Goal: Task Accomplishment & Management: Complete application form

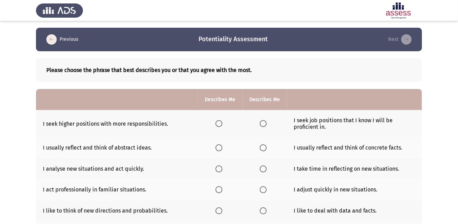
click at [448, 139] on app-assessment-container "Previous Potentiality Assessment Next Please choose the phrase that best descri…" at bounding box center [229, 199] width 458 height 343
click at [222, 123] on span "Select an option" at bounding box center [218, 123] width 7 height 7
click at [222, 123] on input "Select an option" at bounding box center [218, 123] width 7 height 7
click at [263, 146] on span "Select an option" at bounding box center [263, 147] width 7 height 7
click at [263, 146] on input "Select an option" at bounding box center [263, 147] width 7 height 7
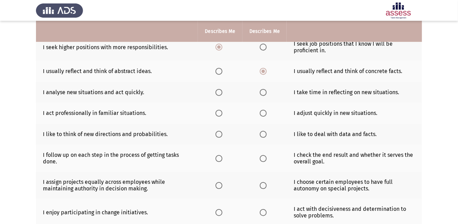
scroll to position [77, 0]
click at [264, 91] on span "Select an option" at bounding box center [263, 92] width 7 height 7
click at [264, 91] on input "Select an option" at bounding box center [263, 92] width 7 height 7
click at [218, 112] on span "Select an option" at bounding box center [218, 112] width 7 height 7
click at [218, 112] on input "Select an option" at bounding box center [218, 112] width 7 height 7
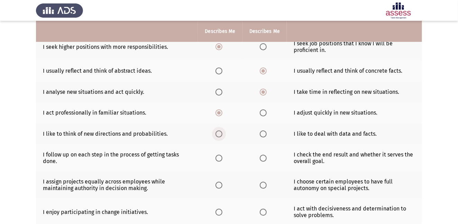
click at [221, 133] on span "Select an option" at bounding box center [218, 133] width 7 height 7
click at [221, 133] on input "Select an option" at bounding box center [218, 133] width 7 height 7
click at [263, 157] on span "Select an option" at bounding box center [263, 158] width 7 height 7
click at [263, 157] on input "Select an option" at bounding box center [263, 158] width 7 height 7
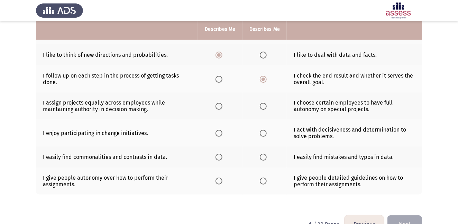
scroll to position [156, 0]
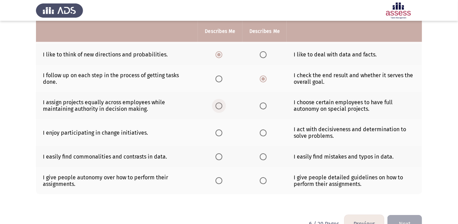
click at [221, 104] on span "Select an option" at bounding box center [218, 105] width 7 height 7
click at [221, 104] on input "Select an option" at bounding box center [218, 105] width 7 height 7
click at [220, 131] on span "Select an option" at bounding box center [218, 132] width 7 height 7
click at [220, 131] on input "Select an option" at bounding box center [218, 132] width 7 height 7
click at [266, 156] on span "Select an option" at bounding box center [263, 156] width 7 height 7
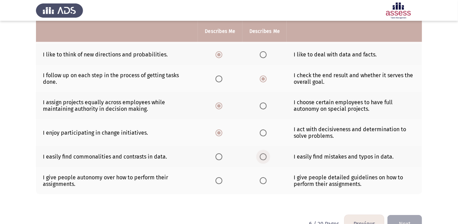
click at [266, 156] on input "Select an option" at bounding box center [263, 156] width 7 height 7
click at [219, 179] on span "Select an option" at bounding box center [218, 180] width 7 height 7
click at [219, 179] on input "Select an option" at bounding box center [218, 180] width 7 height 7
click at [407, 223] on html "Previous Potentiality Assessment Next Please choose the phrase that best descri…" at bounding box center [229, 43] width 458 height 398
click at [406, 220] on button "Next" at bounding box center [404, 224] width 35 height 18
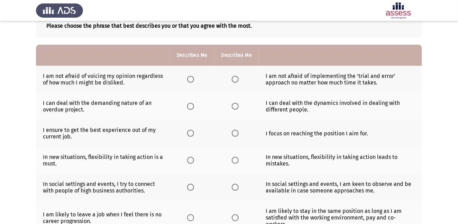
scroll to position [45, 0]
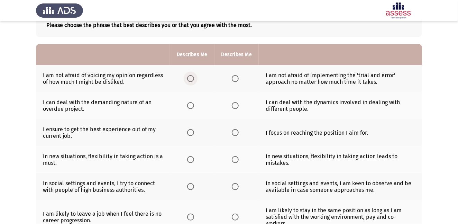
click at [191, 79] on span "Select an option" at bounding box center [190, 78] width 7 height 7
click at [191, 79] on input "Select an option" at bounding box center [190, 78] width 7 height 7
click at [237, 104] on span "Select an option" at bounding box center [235, 105] width 7 height 7
click at [237, 104] on input "Select an option" at bounding box center [235, 105] width 7 height 7
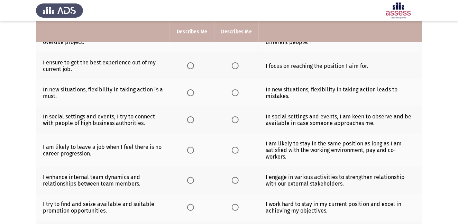
scroll to position [112, 0]
click at [232, 67] on span "Select an option" at bounding box center [235, 65] width 7 height 7
click at [232, 67] on input "Select an option" at bounding box center [235, 65] width 7 height 7
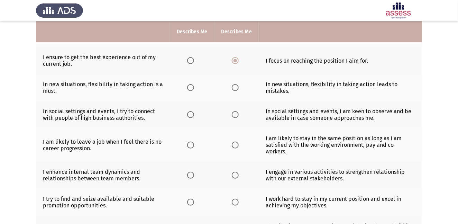
scroll to position [117, 0]
click at [189, 59] on span "Select an option" at bounding box center [190, 60] width 7 height 7
click at [189, 59] on input "Select an option" at bounding box center [190, 60] width 7 height 7
click at [194, 86] on label "Select an option" at bounding box center [192, 87] width 10 height 7
click at [194, 86] on input "Select an option" at bounding box center [190, 87] width 7 height 7
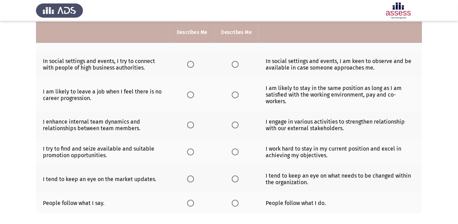
scroll to position [169, 0]
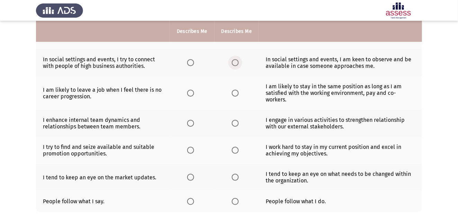
click at [233, 63] on span "Select an option" at bounding box center [235, 62] width 7 height 7
click at [233, 63] on input "Select an option" at bounding box center [235, 62] width 7 height 7
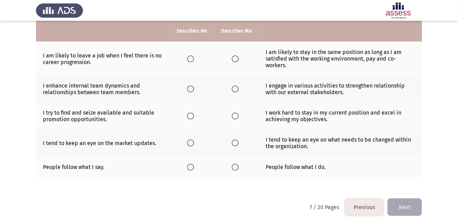
scroll to position [203, 0]
click at [237, 58] on span "Select an option" at bounding box center [235, 58] width 7 height 7
click at [237, 58] on input "Select an option" at bounding box center [235, 58] width 7 height 7
click at [190, 89] on span "Select an option" at bounding box center [190, 88] width 7 height 7
click at [190, 89] on input "Select an option" at bounding box center [190, 88] width 7 height 7
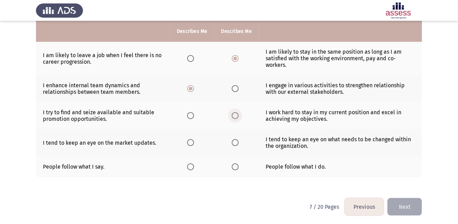
click at [233, 118] on span "Select an option" at bounding box center [235, 115] width 7 height 7
click at [233, 118] on input "Select an option" at bounding box center [235, 115] width 7 height 7
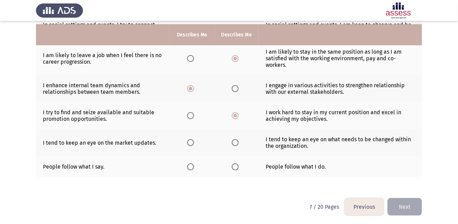
scroll to position [206, 0]
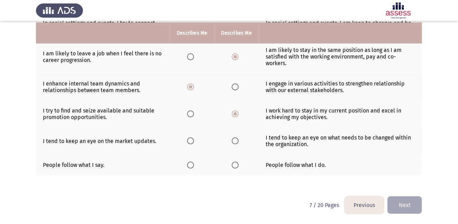
click at [187, 139] on th at bounding box center [192, 140] width 44 height 27
click at [192, 139] on span "Select an option" at bounding box center [190, 140] width 7 height 7
click at [192, 139] on input "Select an option" at bounding box center [190, 140] width 7 height 7
click at [235, 164] on span "Select an option" at bounding box center [235, 165] width 7 height 7
click at [235, 164] on input "Select an option" at bounding box center [235, 165] width 7 height 7
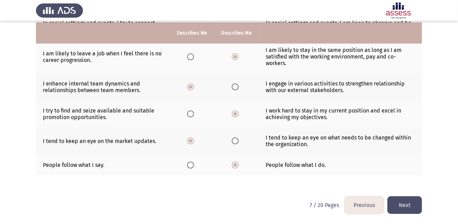
click at [401, 201] on button "Next" at bounding box center [404, 205] width 35 height 18
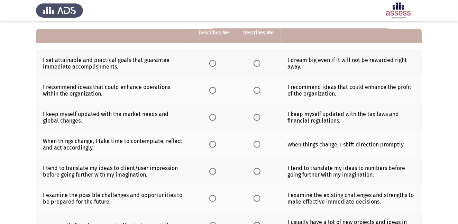
scroll to position [62, 0]
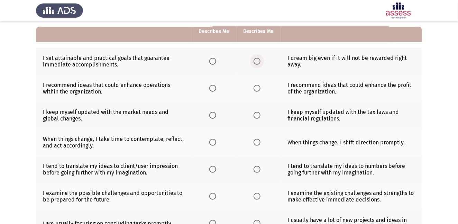
click at [258, 59] on span "Select an option" at bounding box center [257, 61] width 7 height 7
click at [258, 59] on input "Select an option" at bounding box center [257, 61] width 7 height 7
click at [211, 88] on span "Select an option" at bounding box center [212, 88] width 7 height 7
click at [211, 88] on input "Select an option" at bounding box center [212, 88] width 7 height 7
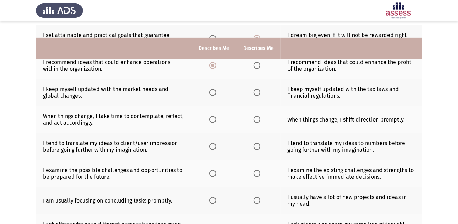
scroll to position [102, 0]
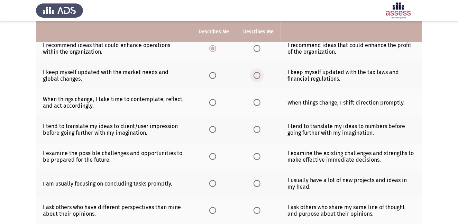
click at [258, 75] on span "Select an option" at bounding box center [257, 75] width 7 height 7
click at [258, 75] on input "Select an option" at bounding box center [257, 75] width 7 height 7
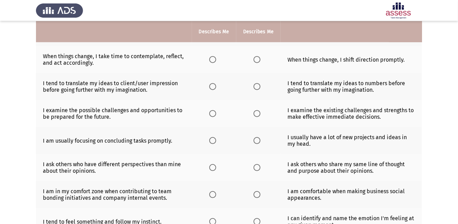
scroll to position [146, 0]
click at [256, 57] on span "Select an option" at bounding box center [257, 58] width 7 height 7
click at [256, 57] on input "Select an option" at bounding box center [257, 58] width 7 height 7
click at [256, 87] on span "Select an option" at bounding box center [257, 85] width 7 height 7
click at [256, 87] on input "Select an option" at bounding box center [257, 85] width 7 height 7
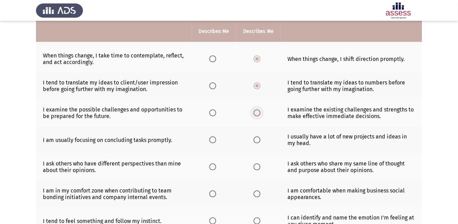
click at [258, 111] on span "Select an option" at bounding box center [257, 112] width 7 height 7
click at [258, 111] on input "Select an option" at bounding box center [257, 112] width 7 height 7
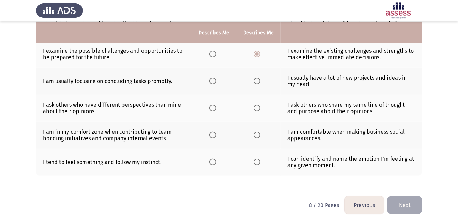
scroll to position [206, 0]
click at [215, 78] on span "Select an option" at bounding box center [212, 80] width 7 height 7
click at [215, 78] on input "Select an option" at bounding box center [212, 80] width 7 height 7
click at [257, 80] on span "Select an option" at bounding box center [257, 80] width 7 height 7
click at [257, 80] on input "Select an option" at bounding box center [257, 80] width 7 height 7
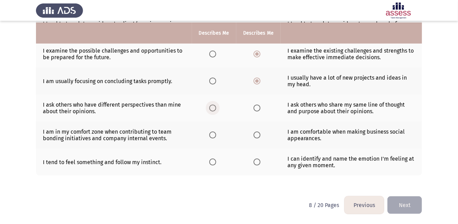
click at [215, 106] on span "Select an option" at bounding box center [212, 107] width 7 height 7
click at [215, 106] on input "Select an option" at bounding box center [212, 107] width 7 height 7
click at [213, 136] on span "Select an option" at bounding box center [212, 134] width 7 height 7
click at [213, 136] on input "Select an option" at bounding box center [212, 134] width 7 height 7
click at [259, 162] on span "Select an option" at bounding box center [257, 161] width 7 height 7
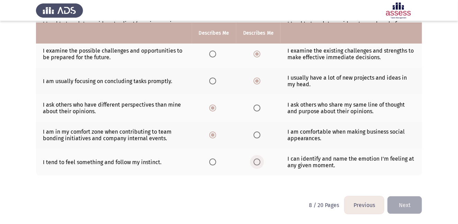
click at [259, 162] on input "Select an option" at bounding box center [257, 161] width 7 height 7
click at [407, 204] on button "Next" at bounding box center [404, 205] width 35 height 18
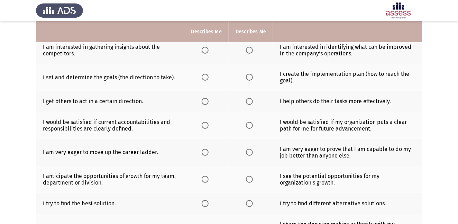
scroll to position [74, 0]
click at [248, 48] on span "Select an option" at bounding box center [249, 49] width 7 height 7
click at [248, 48] on input "Select an option" at bounding box center [249, 49] width 7 height 7
click at [250, 79] on span "Select an option" at bounding box center [249, 76] width 7 height 7
click at [250, 79] on input "Select an option" at bounding box center [249, 76] width 7 height 7
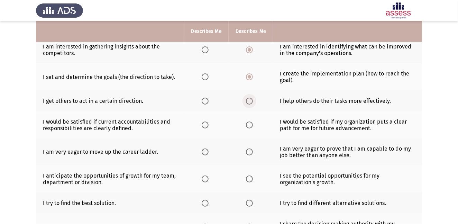
click at [252, 98] on span "Select an option" at bounding box center [249, 101] width 7 height 7
click at [252, 98] on input "Select an option" at bounding box center [249, 101] width 7 height 7
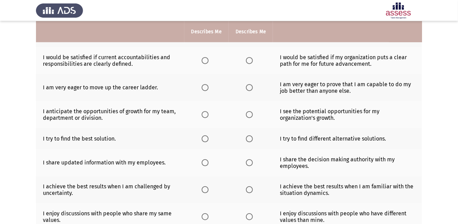
scroll to position [138, 0]
click at [249, 59] on span "Select an option" at bounding box center [249, 60] width 7 height 7
click at [249, 59] on input "Select an option" at bounding box center [249, 60] width 7 height 7
click at [251, 85] on span "Select an option" at bounding box center [249, 87] width 7 height 7
click at [251, 85] on input "Select an option" at bounding box center [249, 87] width 7 height 7
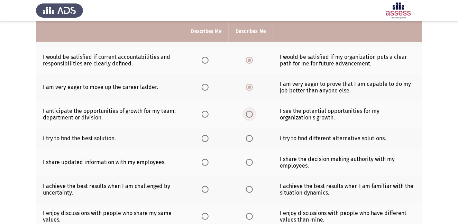
click at [249, 114] on span "Select an option" at bounding box center [249, 114] width 7 height 7
click at [249, 114] on input "Select an option" at bounding box center [249, 114] width 7 height 7
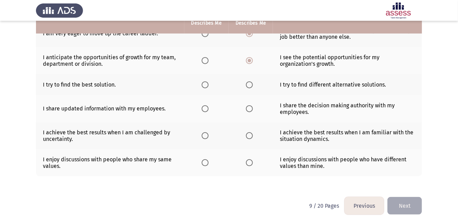
scroll to position [194, 0]
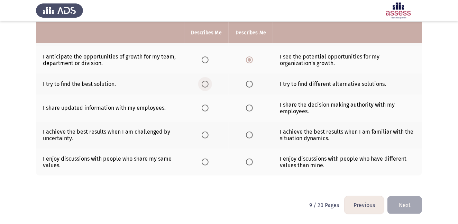
click at [205, 81] on span "Select an option" at bounding box center [205, 84] width 7 height 7
click at [205, 81] on input "Select an option" at bounding box center [205, 84] width 7 height 7
click at [247, 105] on span "Select an option" at bounding box center [249, 107] width 7 height 7
click at [247, 105] on input "Select an option" at bounding box center [249, 107] width 7 height 7
click at [246, 134] on span "Select an option" at bounding box center [249, 134] width 7 height 7
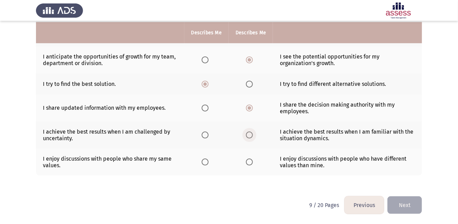
click at [246, 134] on input "Select an option" at bounding box center [249, 134] width 7 height 7
click at [249, 162] on span "Select an option" at bounding box center [249, 161] width 7 height 7
click at [249, 162] on input "Select an option" at bounding box center [249, 161] width 7 height 7
click at [404, 206] on button "Next" at bounding box center [404, 205] width 35 height 18
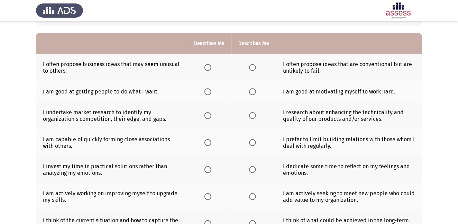
scroll to position [56, 0]
click at [250, 67] on span "Select an option" at bounding box center [252, 67] width 7 height 7
click at [250, 67] on input "Select an option" at bounding box center [252, 67] width 7 height 7
click at [252, 90] on span "Select an option" at bounding box center [252, 91] width 7 height 7
click at [252, 90] on input "Select an option" at bounding box center [252, 91] width 7 height 7
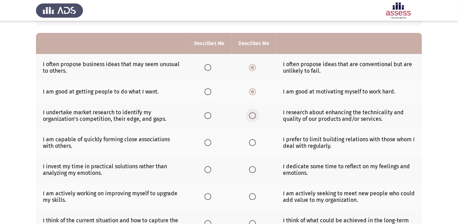
click at [251, 114] on span "Select an option" at bounding box center [252, 115] width 7 height 7
click at [251, 114] on input "Select an option" at bounding box center [252, 115] width 7 height 7
click at [252, 143] on span "Select an option" at bounding box center [252, 142] width 7 height 7
click at [252, 143] on input "Select an option" at bounding box center [252, 142] width 7 height 7
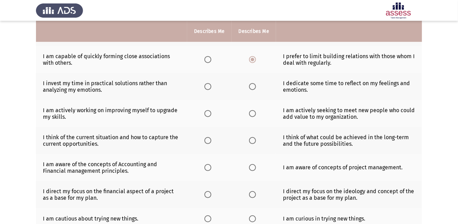
scroll to position [144, 0]
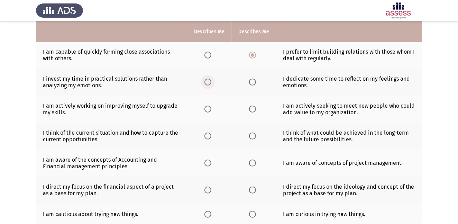
click at [207, 83] on span "Select an option" at bounding box center [207, 82] width 7 height 7
click at [207, 83] on input "Select an option" at bounding box center [207, 82] width 7 height 7
click at [210, 110] on span "Select an option" at bounding box center [207, 108] width 7 height 7
click at [210, 110] on input "Select an option" at bounding box center [207, 108] width 7 height 7
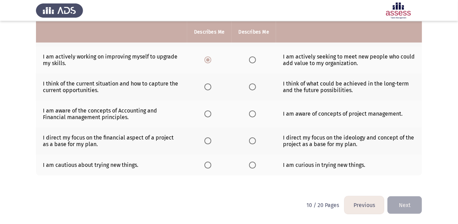
scroll to position [194, 0]
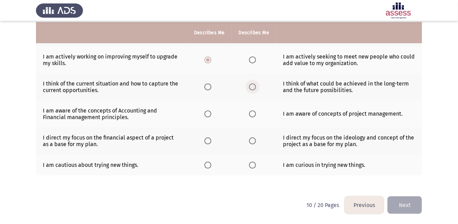
click at [251, 86] on span "Select an option" at bounding box center [252, 86] width 7 height 7
click at [251, 86] on input "Select an option" at bounding box center [252, 86] width 7 height 7
click at [207, 113] on span "Select an option" at bounding box center [207, 113] width 7 height 7
click at [207, 113] on input "Select an option" at bounding box center [207, 113] width 7 height 7
click at [206, 140] on span "Select an option" at bounding box center [207, 140] width 7 height 7
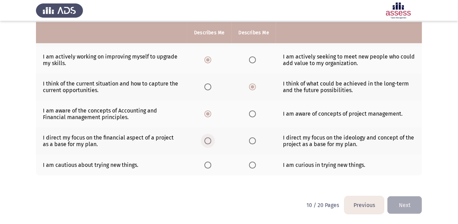
click at [206, 140] on input "Select an option" at bounding box center [207, 140] width 7 height 7
click at [251, 164] on span "Select an option" at bounding box center [252, 165] width 7 height 7
click at [251, 164] on input "Select an option" at bounding box center [252, 165] width 7 height 7
click at [406, 204] on button "Next" at bounding box center [404, 205] width 35 height 18
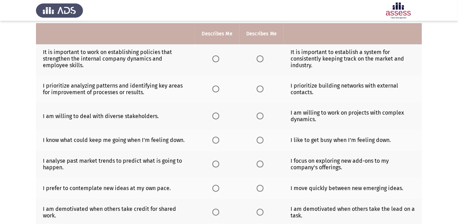
scroll to position [67, 0]
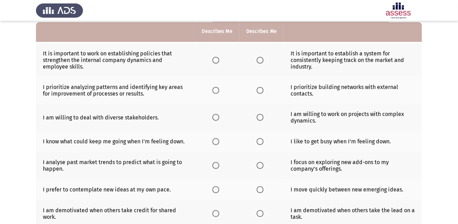
click at [424, 125] on app-assessment-container "Previous Potentiality Assessment Next Please choose the phrase that best descri…" at bounding box center [229, 145] width 458 height 368
click at [214, 58] on span "Select an option" at bounding box center [215, 60] width 7 height 7
click at [214, 58] on input "Select an option" at bounding box center [215, 60] width 7 height 7
click at [211, 90] on th at bounding box center [217, 90] width 44 height 27
click at [215, 91] on span "Select an option" at bounding box center [215, 90] width 7 height 7
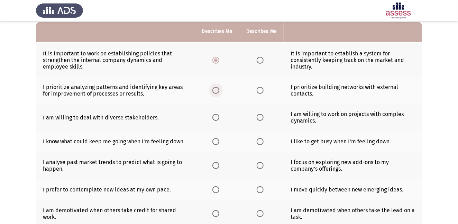
click at [215, 91] on input "Select an option" at bounding box center [215, 90] width 7 height 7
click at [212, 118] on span "Select an option" at bounding box center [215, 117] width 7 height 7
click at [212, 118] on input "Select an option" at bounding box center [215, 117] width 7 height 7
click at [214, 141] on span "Select an option" at bounding box center [215, 141] width 7 height 7
click at [214, 141] on input "Select an option" at bounding box center [215, 141] width 7 height 7
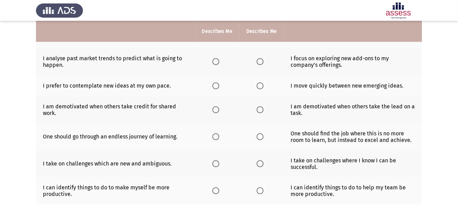
scroll to position [171, 0]
click at [215, 62] on span "Select an option" at bounding box center [215, 61] width 7 height 7
click at [215, 62] on input "Select an option" at bounding box center [215, 61] width 7 height 7
click at [261, 85] on span "Select an option" at bounding box center [260, 85] width 7 height 7
click at [261, 85] on input "Select an option" at bounding box center [260, 85] width 7 height 7
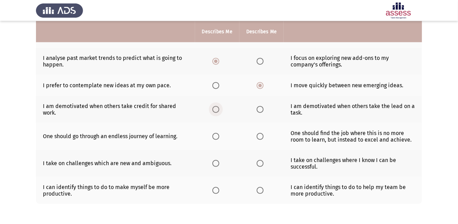
click at [214, 109] on span "Select an option" at bounding box center [215, 109] width 7 height 7
click at [214, 109] on input "Select an option" at bounding box center [215, 109] width 7 height 7
click at [218, 136] on span "Select an option" at bounding box center [215, 136] width 7 height 7
click at [218, 136] on input "Select an option" at bounding box center [215, 136] width 7 height 7
click at [215, 165] on span "Select an option" at bounding box center [215, 163] width 7 height 7
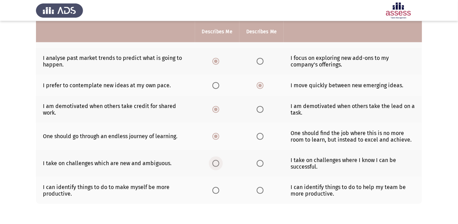
click at [215, 165] on input "Select an option" at bounding box center [215, 163] width 7 height 7
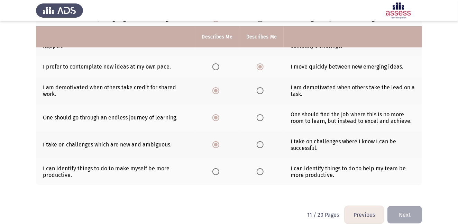
scroll to position [201, 0]
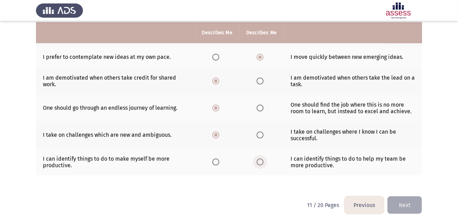
click at [261, 161] on span "Select an option" at bounding box center [260, 161] width 7 height 7
click at [261, 161] on input "Select an option" at bounding box center [260, 161] width 7 height 7
click at [411, 204] on button "Next" at bounding box center [404, 205] width 35 height 18
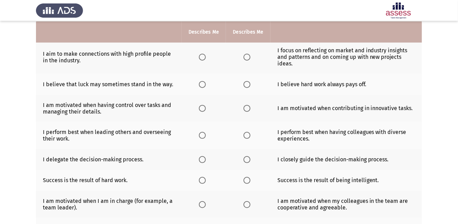
scroll to position [70, 0]
click at [246, 55] on span "Select an option" at bounding box center [247, 56] width 7 height 7
click at [246, 55] on input "Select an option" at bounding box center [247, 56] width 7 height 7
click at [247, 82] on span "Select an option" at bounding box center [247, 84] width 7 height 7
click at [247, 82] on input "Select an option" at bounding box center [247, 84] width 7 height 7
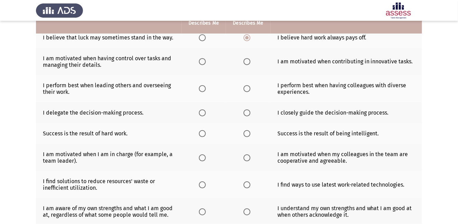
scroll to position [117, 0]
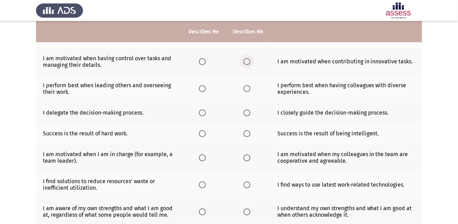
click at [245, 59] on span "Select an option" at bounding box center [247, 61] width 7 height 7
click at [245, 59] on input "Select an option" at bounding box center [247, 61] width 7 height 7
click at [200, 90] on span "Select an option" at bounding box center [202, 88] width 7 height 7
click at [200, 90] on input "Select an option" at bounding box center [202, 88] width 7 height 7
click at [246, 112] on span "Select an option" at bounding box center [247, 112] width 7 height 7
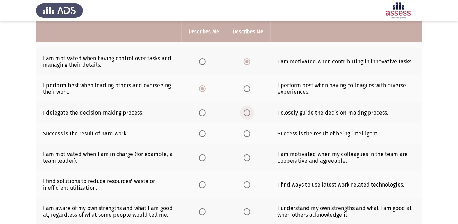
click at [246, 112] on input "Select an option" at bounding box center [247, 112] width 7 height 7
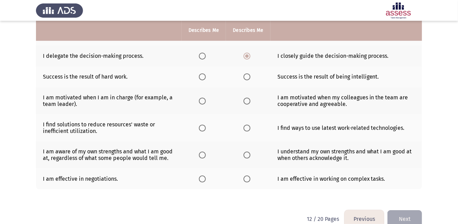
scroll to position [174, 0]
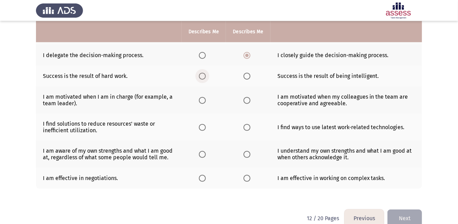
click at [202, 76] on span "Select an option" at bounding box center [202, 76] width 7 height 7
click at [202, 76] on input "Select an option" at bounding box center [202, 76] width 7 height 7
click at [248, 100] on span "Select an option" at bounding box center [247, 100] width 7 height 7
click at [248, 100] on input "Select an option" at bounding box center [247, 100] width 7 height 7
click at [202, 127] on span "Select an option" at bounding box center [202, 127] width 7 height 7
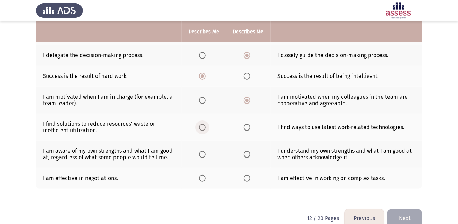
click at [202, 127] on input "Select an option" at bounding box center [202, 127] width 7 height 7
click at [203, 156] on span "Select an option" at bounding box center [202, 154] width 7 height 7
click at [203, 156] on input "Select an option" at bounding box center [202, 154] width 7 height 7
click at [247, 180] on span "Select an option" at bounding box center [247, 178] width 7 height 7
click at [247, 180] on input "Select an option" at bounding box center [247, 178] width 7 height 7
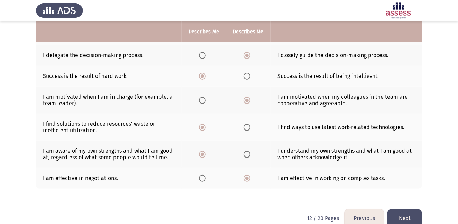
click at [412, 218] on button "Next" at bounding box center [404, 218] width 35 height 18
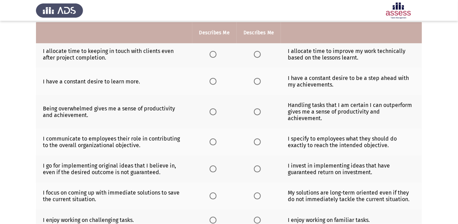
scroll to position [71, 0]
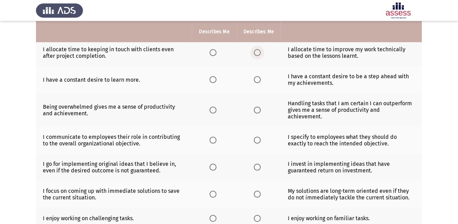
click at [254, 52] on span "Select an option" at bounding box center [257, 52] width 7 height 7
click at [254, 52] on input "Select an option" at bounding box center [257, 52] width 7 height 7
click at [257, 79] on span "Select an option" at bounding box center [257, 79] width 7 height 7
click at [257, 79] on input "Select an option" at bounding box center [257, 79] width 7 height 7
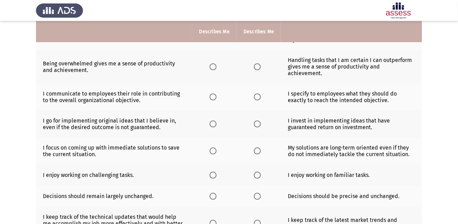
scroll to position [114, 0]
click at [264, 86] on th at bounding box center [259, 96] width 44 height 27
click at [256, 93] on span "Select an option" at bounding box center [257, 96] width 7 height 7
click at [256, 93] on input "Select an option" at bounding box center [257, 96] width 7 height 7
click at [257, 64] on span "Select an option" at bounding box center [257, 66] width 7 height 7
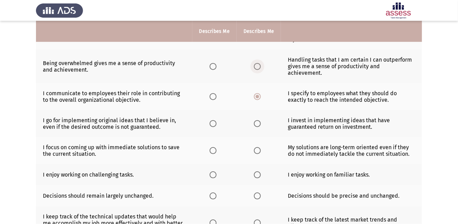
click at [257, 64] on input "Select an option" at bounding box center [257, 66] width 7 height 7
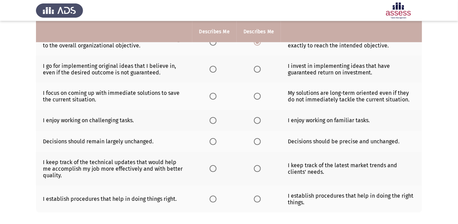
scroll to position [169, 0]
click at [256, 65] on span "Select an option" at bounding box center [257, 68] width 7 height 7
click at [256, 65] on input "Select an option" at bounding box center [257, 68] width 7 height 7
click at [258, 92] on span "Select an option" at bounding box center [257, 95] width 7 height 7
click at [258, 92] on input "Select an option" at bounding box center [257, 95] width 7 height 7
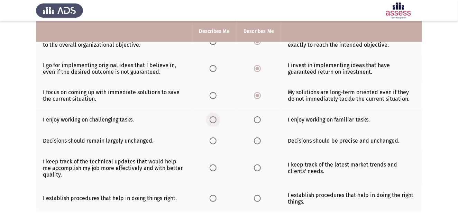
click at [214, 116] on span "Select an option" at bounding box center [213, 119] width 7 height 7
click at [214, 116] on input "Select an option" at bounding box center [213, 119] width 7 height 7
click at [260, 137] on span "Select an option" at bounding box center [257, 140] width 7 height 7
click at [260, 137] on input "Select an option" at bounding box center [257, 140] width 7 height 7
click at [213, 168] on span "Select an option" at bounding box center [213, 168] width 0 height 0
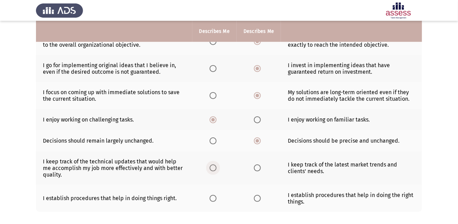
click at [213, 164] on input "Select an option" at bounding box center [213, 167] width 7 height 7
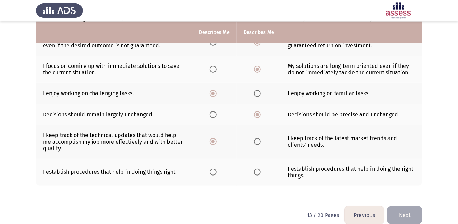
scroll to position [197, 0]
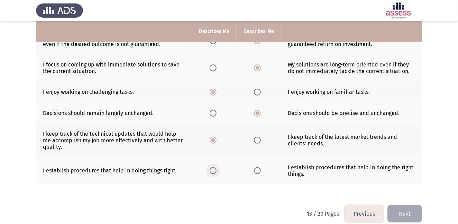
click at [210, 167] on span "Select an option" at bounding box center [213, 170] width 7 height 7
click at [210, 167] on input "Select an option" at bounding box center [213, 170] width 7 height 7
click at [406, 206] on button "Next" at bounding box center [404, 214] width 35 height 18
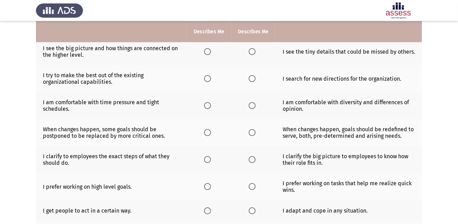
scroll to position [74, 0]
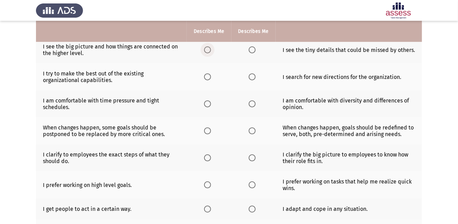
click at [208, 49] on span "Select an option" at bounding box center [207, 49] width 7 height 7
click at [208, 49] on input "Select an option" at bounding box center [207, 49] width 7 height 7
click at [207, 77] on span "Select an option" at bounding box center [207, 76] width 7 height 7
click at [207, 77] on input "Select an option" at bounding box center [207, 76] width 7 height 7
click at [208, 104] on span "Select an option" at bounding box center [207, 103] width 7 height 7
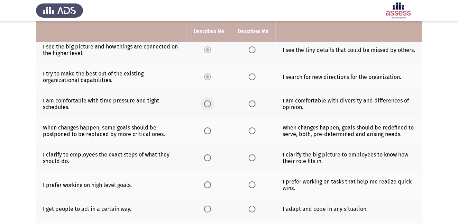
click at [208, 104] on input "Select an option" at bounding box center [207, 103] width 7 height 7
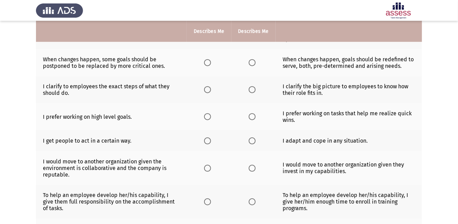
scroll to position [142, 0]
click at [250, 87] on span "Select an option" at bounding box center [252, 89] width 7 height 7
click at [250, 87] on input "Select an option" at bounding box center [252, 89] width 7 height 7
click at [206, 62] on span "Select an option" at bounding box center [207, 62] width 7 height 7
click at [206, 62] on input "Select an option" at bounding box center [207, 62] width 7 height 7
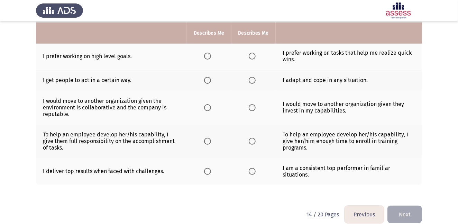
scroll to position [204, 0]
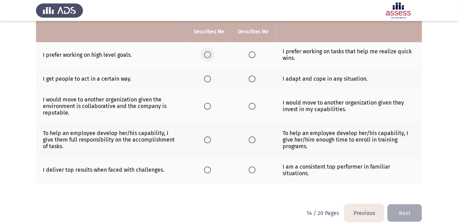
click at [211, 57] on span "Select an option" at bounding box center [207, 54] width 7 height 7
click at [211, 57] on input "Select an option" at bounding box center [207, 54] width 7 height 7
click at [252, 80] on span "Select an option" at bounding box center [252, 78] width 7 height 7
click at [252, 80] on input "Select an option" at bounding box center [252, 78] width 7 height 7
click at [202, 200] on div "Please choose the phrase that best describes you or that you agree with the mos…" at bounding box center [229, 25] width 386 height 357
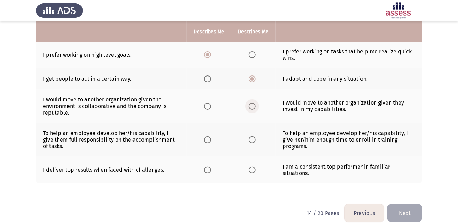
click at [253, 106] on span "Select an option" at bounding box center [252, 106] width 7 height 7
click at [253, 106] on input "Select an option" at bounding box center [252, 106] width 7 height 7
click at [207, 140] on span "Select an option" at bounding box center [207, 139] width 7 height 7
click at [207, 140] on input "Select an option" at bounding box center [207, 139] width 7 height 7
click at [203, 172] on th at bounding box center [209, 169] width 44 height 27
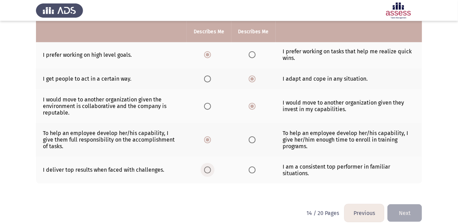
click at [205, 170] on span "Select an option" at bounding box center [207, 169] width 7 height 7
click at [205, 170] on input "Select an option" at bounding box center [207, 169] width 7 height 7
click at [405, 213] on button "Next" at bounding box center [404, 213] width 35 height 18
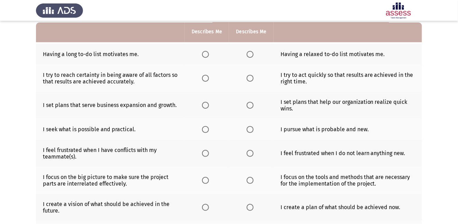
scroll to position [67, 0]
click at [206, 51] on span "Select an option" at bounding box center [205, 53] width 7 height 7
click at [206, 51] on input "Select an option" at bounding box center [205, 53] width 7 height 7
click at [249, 75] on span "Select an option" at bounding box center [250, 77] width 7 height 7
click at [249, 75] on input "Select an option" at bounding box center [250, 77] width 7 height 7
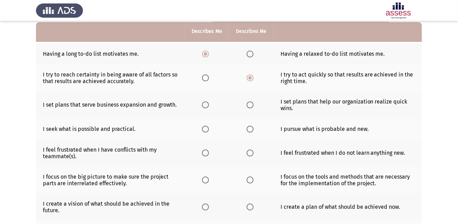
click at [208, 102] on span "Select an option" at bounding box center [205, 104] width 7 height 7
click at [208, 102] on input "Select an option" at bounding box center [205, 104] width 7 height 7
click at [201, 127] on th at bounding box center [207, 128] width 44 height 21
click at [208, 131] on span "Select an option" at bounding box center [205, 129] width 7 height 7
click at [208, 131] on input "Select an option" at bounding box center [205, 129] width 7 height 7
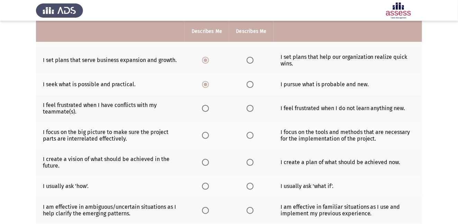
scroll to position [112, 0]
click at [249, 105] on span "Select an option" at bounding box center [250, 107] width 7 height 7
click at [249, 105] on input "Select an option" at bounding box center [250, 107] width 7 height 7
click at [203, 162] on span "Select an option" at bounding box center [205, 161] width 7 height 7
click at [203, 162] on input "Select an option" at bounding box center [205, 161] width 7 height 7
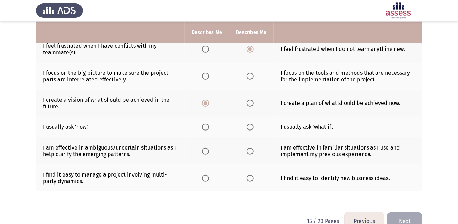
scroll to position [171, 0]
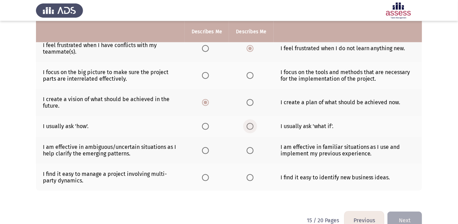
click at [249, 125] on span "Select an option" at bounding box center [250, 126] width 7 height 7
click at [249, 125] on input "Select an option" at bounding box center [250, 126] width 7 height 7
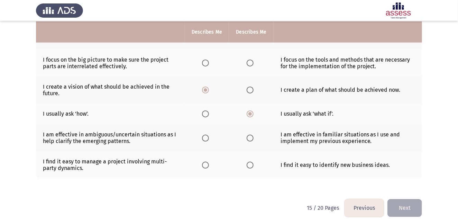
scroll to position [187, 0]
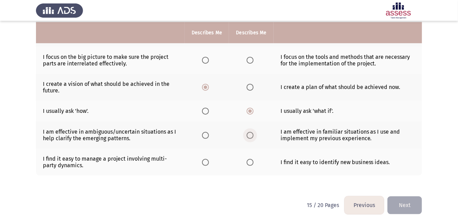
click at [248, 132] on span "Select an option" at bounding box center [250, 135] width 7 height 7
click at [248, 132] on input "Select an option" at bounding box center [250, 135] width 7 height 7
click at [251, 162] on span "Select an option" at bounding box center [250, 162] width 7 height 7
click at [251, 162] on input "Select an option" at bounding box center [250, 162] width 7 height 7
click at [413, 203] on button "Next" at bounding box center [404, 205] width 35 height 18
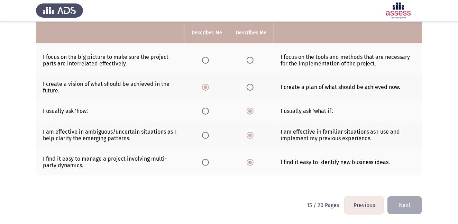
scroll to position [0, 0]
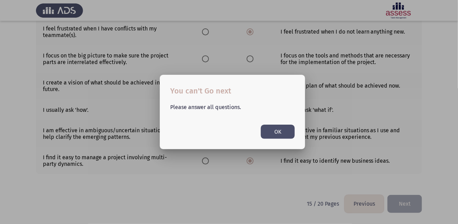
click at [279, 130] on button "OK" at bounding box center [278, 132] width 34 height 14
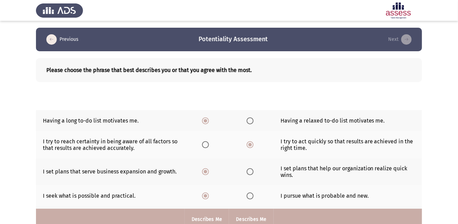
scroll to position [187, 0]
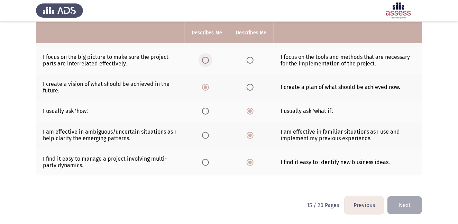
click at [205, 58] on span "Select an option" at bounding box center [205, 60] width 7 height 7
click at [205, 58] on input "Select an option" at bounding box center [205, 60] width 7 height 7
click at [407, 209] on button "Next" at bounding box center [404, 205] width 35 height 18
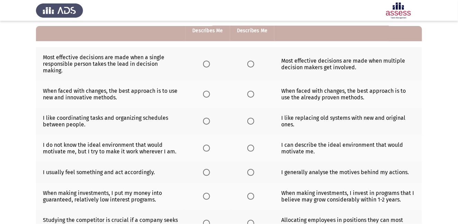
scroll to position [62, 0]
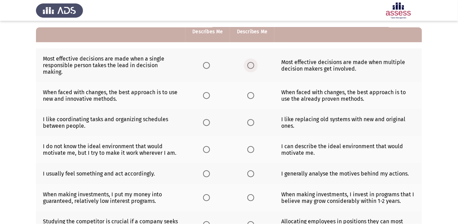
click at [248, 62] on span "Select an option" at bounding box center [250, 65] width 7 height 7
click at [248, 62] on input "Select an option" at bounding box center [250, 65] width 7 height 7
click at [251, 92] on span "Select an option" at bounding box center [250, 95] width 7 height 7
click at [251, 92] on input "Select an option" at bounding box center [250, 95] width 7 height 7
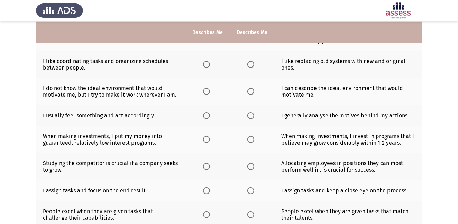
scroll to position [121, 0]
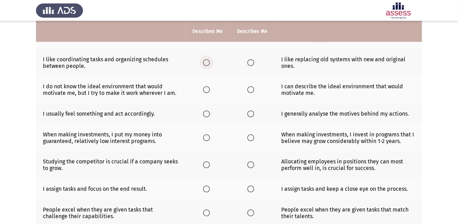
click at [207, 59] on span "Select an option" at bounding box center [206, 62] width 7 height 7
click at [207, 59] on input "Select an option" at bounding box center [206, 62] width 7 height 7
click at [205, 86] on span "Select an option" at bounding box center [206, 89] width 7 height 7
click at [205, 86] on input "Select an option" at bounding box center [206, 89] width 7 height 7
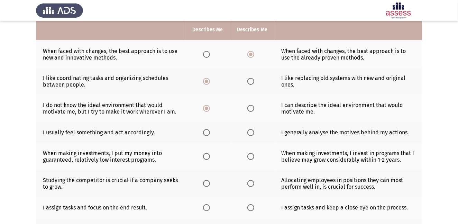
scroll to position [101, 0]
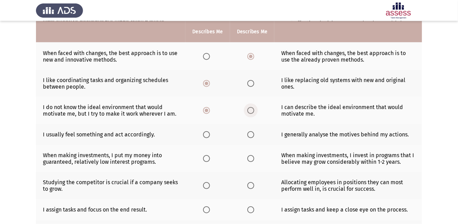
click at [248, 107] on span "Select an option" at bounding box center [250, 110] width 7 height 7
click at [248, 107] on input "Select an option" at bounding box center [250, 110] width 7 height 7
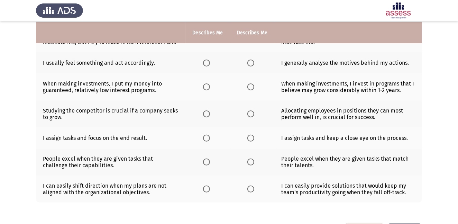
scroll to position [174, 0]
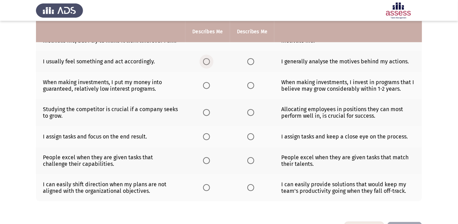
click at [205, 58] on span "Select an option" at bounding box center [206, 61] width 7 height 7
click at [205, 58] on input "Select an option" at bounding box center [206, 61] width 7 height 7
click at [252, 82] on span "Select an option" at bounding box center [250, 85] width 7 height 7
click at [252, 82] on input "Select an option" at bounding box center [250, 85] width 7 height 7
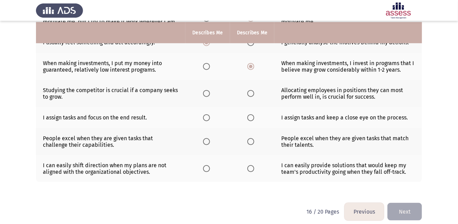
scroll to position [194, 0]
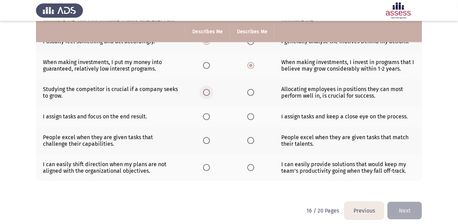
click at [207, 89] on span "Select an option" at bounding box center [206, 92] width 7 height 7
click at [207, 89] on input "Select an option" at bounding box center [206, 92] width 7 height 7
click at [207, 113] on span "Select an option" at bounding box center [206, 116] width 7 height 7
click at [207, 113] on input "Select an option" at bounding box center [206, 116] width 7 height 7
click at [208, 137] on span "Select an option" at bounding box center [206, 140] width 7 height 7
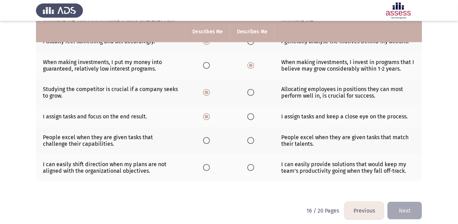
click at [208, 137] on input "Select an option" at bounding box center [206, 140] width 7 height 7
click at [256, 164] on label "Select an option" at bounding box center [252, 167] width 10 height 7
click at [254, 164] on input "Select an option" at bounding box center [250, 167] width 7 height 7
click at [403, 202] on button "Next" at bounding box center [404, 211] width 35 height 18
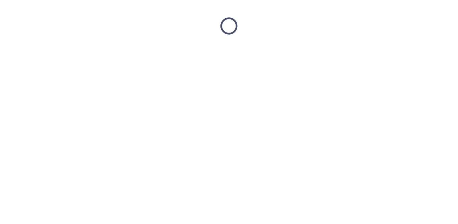
scroll to position [0, 0]
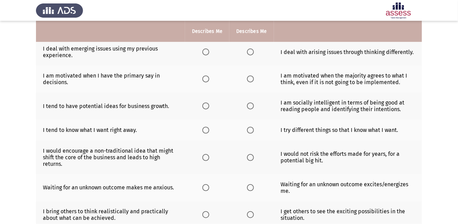
scroll to position [71, 0]
click at [251, 53] on span "Select an option" at bounding box center [250, 52] width 7 height 7
click at [251, 53] on input "Select an option" at bounding box center [250, 52] width 7 height 7
click at [205, 79] on span "Select an option" at bounding box center [205, 79] width 7 height 7
click at [205, 79] on input "Select an option" at bounding box center [205, 79] width 7 height 7
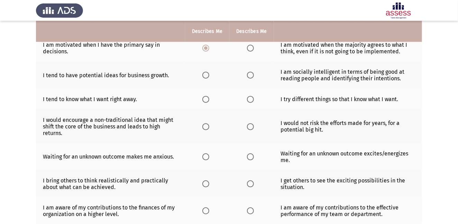
scroll to position [103, 0]
click at [206, 74] on span "Select an option" at bounding box center [205, 74] width 7 height 7
click at [206, 74] on input "Select an option" at bounding box center [205, 74] width 7 height 7
click at [209, 98] on span "Select an option" at bounding box center [205, 98] width 7 height 7
click at [209, 98] on input "Select an option" at bounding box center [205, 98] width 7 height 7
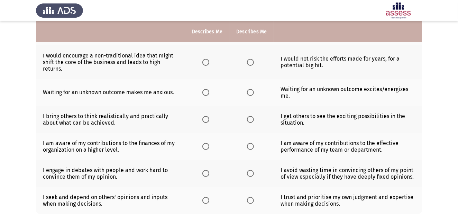
scroll to position [167, 0]
click at [207, 63] on span "Select an option" at bounding box center [205, 61] width 7 height 7
click at [207, 63] on input "Select an option" at bounding box center [205, 61] width 7 height 7
click at [204, 93] on span "Select an option" at bounding box center [205, 91] width 7 height 7
click at [204, 93] on input "Select an option" at bounding box center [205, 91] width 7 height 7
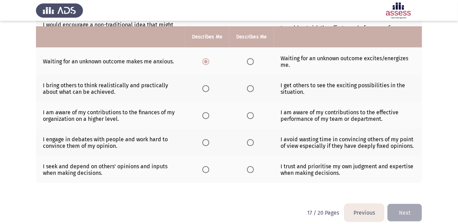
scroll to position [206, 0]
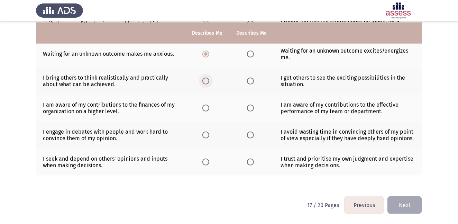
click at [204, 81] on span "Select an option" at bounding box center [205, 80] width 7 height 7
click at [204, 81] on input "Select an option" at bounding box center [205, 80] width 7 height 7
click at [229, 199] on html "Previous Potentiality Assessment Next Please choose the phrase that best descri…" at bounding box center [229, 9] width 458 height 429
click at [246, 106] on th at bounding box center [251, 107] width 44 height 27
click at [251, 107] on span "Select an option" at bounding box center [250, 107] width 7 height 7
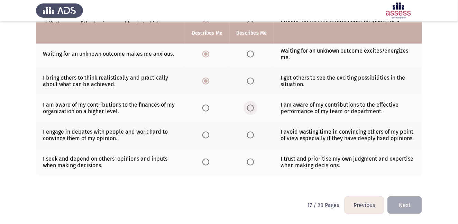
click at [251, 107] on input "Select an option" at bounding box center [250, 107] width 7 height 7
click at [253, 133] on span "Select an option" at bounding box center [250, 134] width 7 height 7
click at [253, 133] on input "Select an option" at bounding box center [250, 134] width 7 height 7
click at [204, 160] on span "Select an option" at bounding box center [205, 161] width 7 height 7
click at [204, 160] on input "Select an option" at bounding box center [205, 161] width 7 height 7
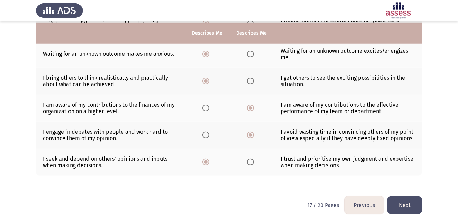
click at [406, 200] on button "Next" at bounding box center [404, 205] width 35 height 18
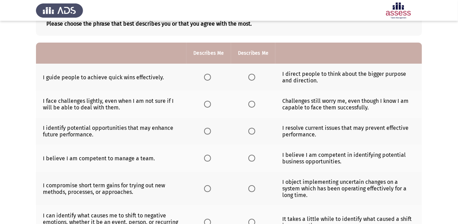
scroll to position [47, 0]
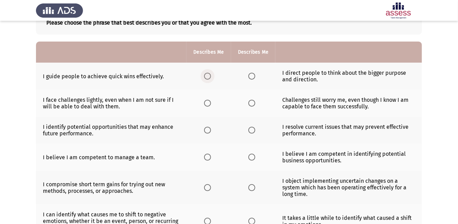
click at [208, 74] on span "Select an option" at bounding box center [207, 76] width 7 height 7
click at [208, 74] on input "Select an option" at bounding box center [207, 76] width 7 height 7
click at [252, 104] on span "Select an option" at bounding box center [251, 103] width 7 height 7
click at [252, 104] on input "Select an option" at bounding box center [251, 103] width 7 height 7
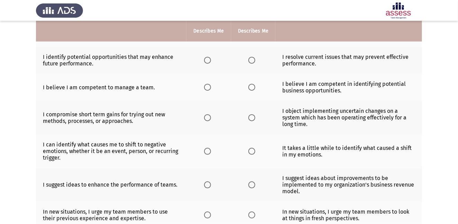
scroll to position [118, 0]
click at [207, 59] on span "Select an option" at bounding box center [207, 59] width 7 height 7
click at [207, 59] on input "Select an option" at bounding box center [207, 59] width 7 height 7
click at [209, 86] on span "Select an option" at bounding box center [207, 86] width 7 height 7
click at [209, 86] on input "Select an option" at bounding box center [207, 86] width 7 height 7
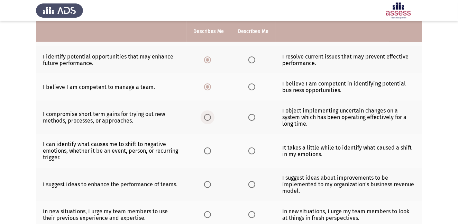
click at [208, 116] on span "Select an option" at bounding box center [207, 117] width 7 height 7
click at [208, 116] on input "Select an option" at bounding box center [207, 117] width 7 height 7
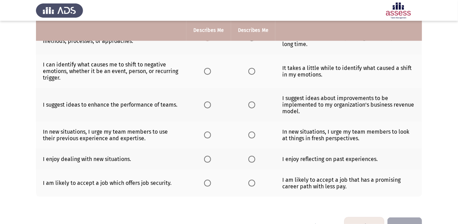
scroll to position [198, 0]
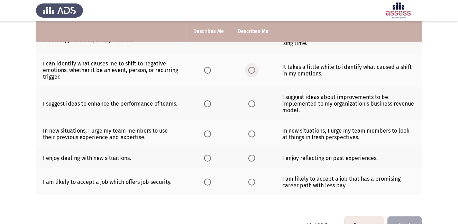
click at [251, 70] on span "Select an option" at bounding box center [251, 70] width 7 height 7
click at [251, 70] on input "Select an option" at bounding box center [251, 70] width 7 height 7
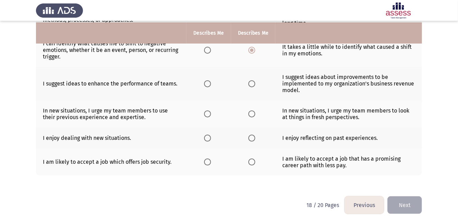
scroll to position [220, 0]
click at [209, 82] on span "Select an option" at bounding box center [207, 83] width 7 height 7
click at [209, 82] on input "Select an option" at bounding box center [207, 83] width 7 height 7
click at [253, 113] on span "Select an option" at bounding box center [251, 113] width 7 height 7
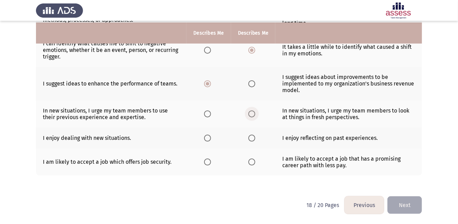
click at [253, 113] on input "Select an option" at bounding box center [251, 113] width 7 height 7
click at [209, 137] on span "Select an option" at bounding box center [207, 138] width 7 height 7
click at [209, 137] on input "Select an option" at bounding box center [207, 138] width 7 height 7
click at [208, 160] on span "Select an option" at bounding box center [207, 161] width 7 height 7
click at [208, 160] on input "Select an option" at bounding box center [207, 161] width 7 height 7
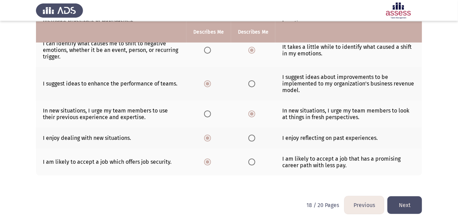
scroll to position [219, 0]
click at [404, 205] on button "Next" at bounding box center [404, 205] width 35 height 18
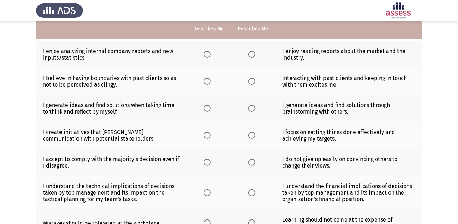
scroll to position [70, 0]
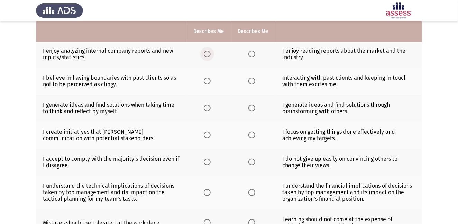
click at [204, 52] on span "Select an option" at bounding box center [207, 53] width 7 height 7
click at [204, 52] on input "Select an option" at bounding box center [207, 53] width 7 height 7
click at [250, 80] on span "Select an option" at bounding box center [251, 80] width 7 height 7
click at [250, 80] on input "Select an option" at bounding box center [251, 80] width 7 height 7
click at [250, 110] on span "Select an option" at bounding box center [251, 107] width 7 height 7
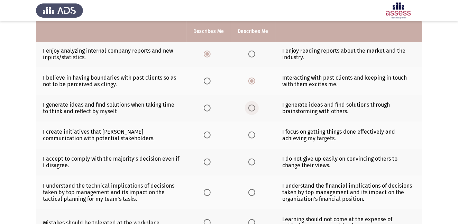
click at [250, 110] on input "Select an option" at bounding box center [251, 107] width 7 height 7
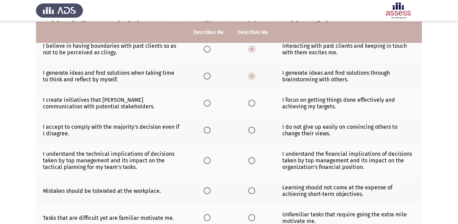
scroll to position [104, 0]
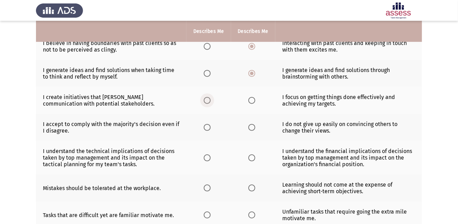
click at [206, 99] on span "Select an option" at bounding box center [207, 100] width 7 height 7
click at [206, 99] on input "Select an option" at bounding box center [207, 100] width 7 height 7
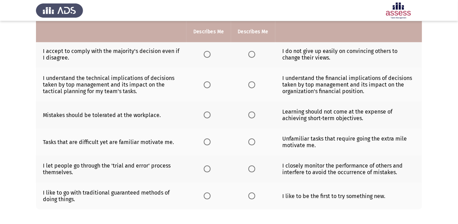
scroll to position [177, 0]
click at [210, 54] on span "Select an option" at bounding box center [207, 53] width 7 height 7
click at [210, 54] on input "Select an option" at bounding box center [207, 53] width 7 height 7
click at [208, 87] on span "Select an option" at bounding box center [207, 84] width 7 height 7
click at [208, 87] on input "Select an option" at bounding box center [207, 84] width 7 height 7
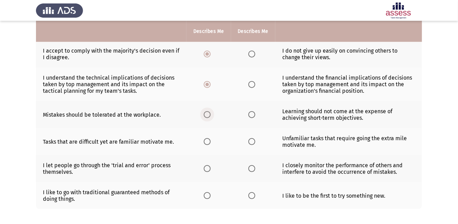
click at [207, 115] on span "Select an option" at bounding box center [207, 114] width 7 height 7
click at [207, 115] on input "Select an option" at bounding box center [207, 114] width 7 height 7
click at [251, 143] on span "Select an option" at bounding box center [251, 141] width 7 height 7
click at [251, 143] on input "Select an option" at bounding box center [251, 141] width 7 height 7
click at [211, 169] on span "Select an option" at bounding box center [207, 168] width 7 height 7
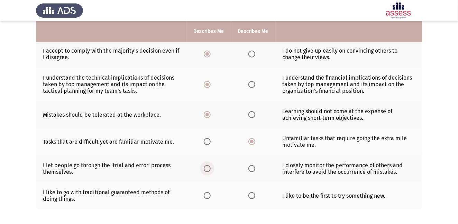
click at [211, 169] on input "Select an option" at bounding box center [207, 168] width 7 height 7
click at [207, 195] on span "Select an option" at bounding box center [207, 195] width 0 height 0
click at [208, 197] on input "Select an option" at bounding box center [207, 195] width 7 height 7
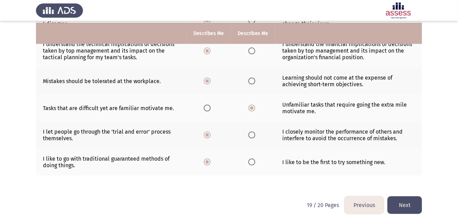
click at [412, 201] on button "Next" at bounding box center [404, 205] width 35 height 18
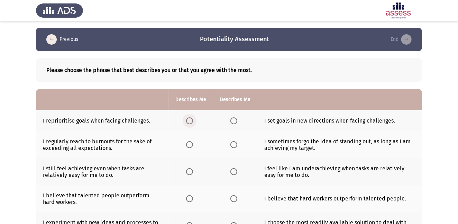
click at [192, 122] on span "Select an option" at bounding box center [189, 120] width 7 height 7
click at [192, 122] on input "Select an option" at bounding box center [189, 120] width 7 height 7
click at [233, 144] on span "Select an option" at bounding box center [233, 144] width 7 height 7
click at [233, 144] on input "Select an option" at bounding box center [233, 144] width 7 height 7
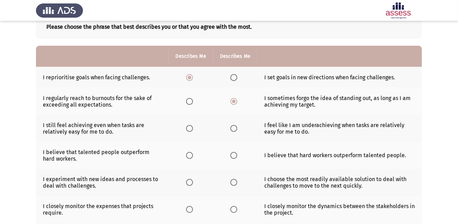
scroll to position [46, 0]
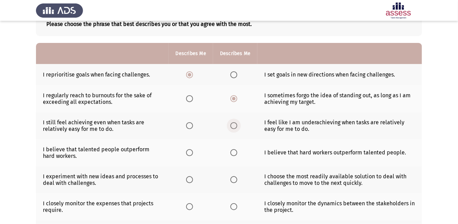
click at [233, 125] on span "Select an option" at bounding box center [233, 125] width 7 height 7
click at [233, 125] on input "Select an option" at bounding box center [233, 125] width 7 height 7
click at [191, 150] on span "Select an option" at bounding box center [189, 152] width 7 height 7
click at [191, 150] on input "Select an option" at bounding box center [189, 152] width 7 height 7
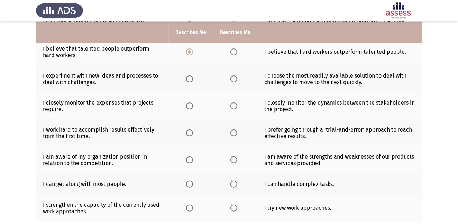
scroll to position [147, 0]
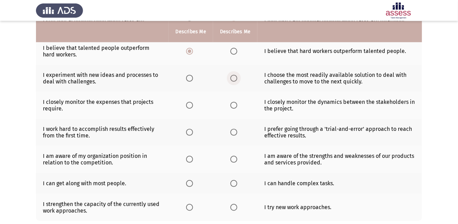
click at [236, 76] on span "Select an option" at bounding box center [233, 78] width 7 height 7
click at [236, 76] on input "Select an option" at bounding box center [233, 78] width 7 height 7
click at [188, 104] on span "Select an option" at bounding box center [189, 105] width 7 height 7
click at [188, 104] on input "Select an option" at bounding box center [189, 105] width 7 height 7
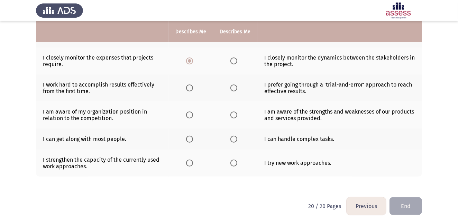
scroll to position [192, 0]
click at [190, 85] on span "Select an option" at bounding box center [189, 87] width 7 height 7
click at [190, 85] on input "Select an option" at bounding box center [189, 87] width 7 height 7
click at [189, 113] on span "Select an option" at bounding box center [189, 114] width 7 height 7
click at [189, 113] on input "Select an option" at bounding box center [189, 114] width 7 height 7
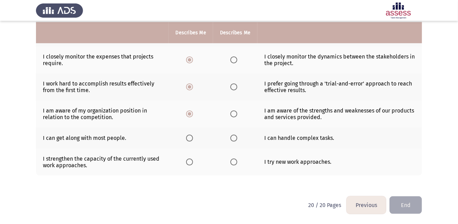
scroll to position [194, 0]
click at [233, 136] on span "Select an option" at bounding box center [233, 138] width 7 height 7
click at [233, 136] on input "Select an option" at bounding box center [233, 138] width 7 height 7
click at [191, 160] on span "Select an option" at bounding box center [189, 161] width 7 height 7
click at [191, 160] on input "Select an option" at bounding box center [189, 161] width 7 height 7
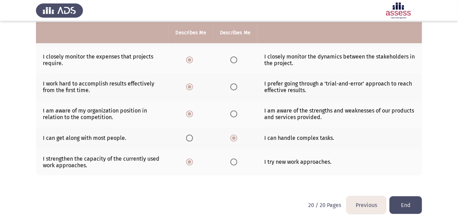
click at [406, 203] on button "End" at bounding box center [405, 205] width 33 height 18
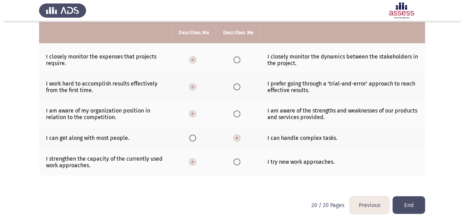
scroll to position [0, 0]
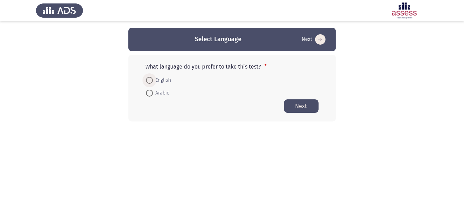
click at [159, 79] on span "English" at bounding box center [162, 80] width 18 height 8
click at [153, 79] on input "English" at bounding box center [149, 80] width 7 height 7
radio input "true"
click at [300, 102] on button "Next" at bounding box center [301, 105] width 35 height 13
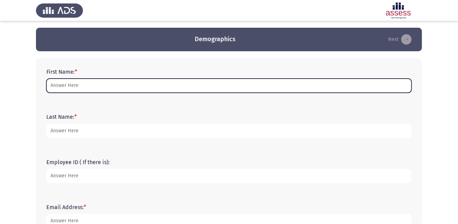
click at [133, 84] on input "First Name: *" at bounding box center [228, 86] width 365 height 14
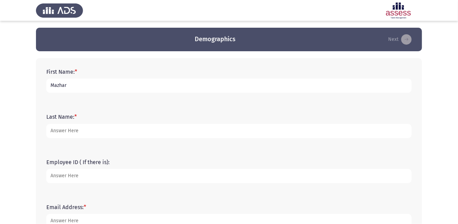
type input "Mazhar"
type input "[PERSON_NAME]"
click at [112, 171] on input "Employee ID ( If there is):" at bounding box center [228, 176] width 365 height 14
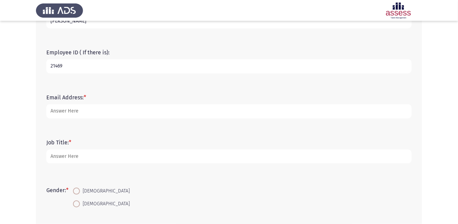
scroll to position [112, 0]
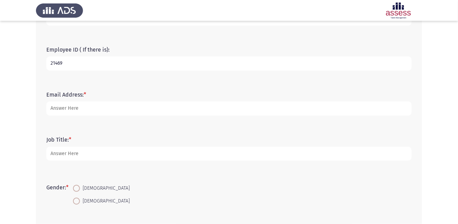
type input "21469"
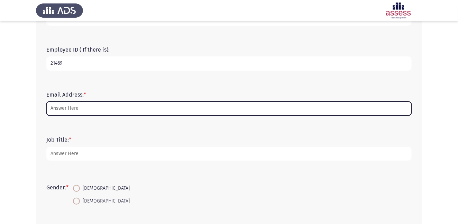
click at [79, 106] on input "Email Address: *" at bounding box center [228, 108] width 365 height 14
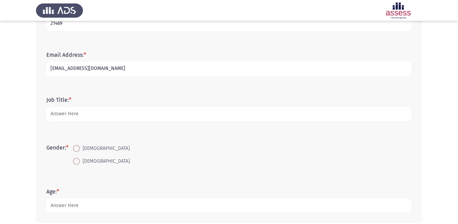
scroll to position [153, 0]
type input "[EMAIL_ADDRESS][DOMAIN_NAME]"
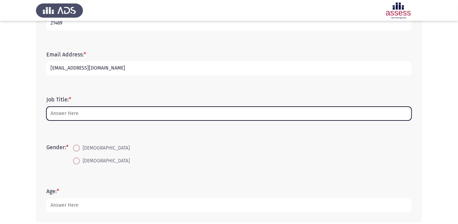
click at [74, 111] on input "Job Title: *" at bounding box center [228, 114] width 365 height 14
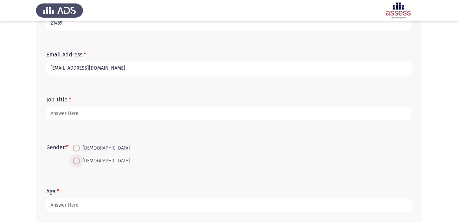
click at [78, 163] on span at bounding box center [76, 160] width 7 height 7
click at [78, 163] on input "[DEMOGRAPHIC_DATA]" at bounding box center [76, 160] width 7 height 7
radio input "true"
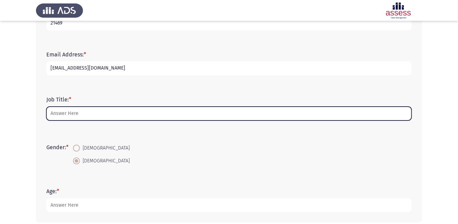
click at [94, 115] on input "Job Title: *" at bounding box center [228, 114] width 365 height 14
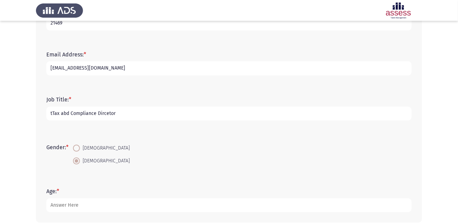
scroll to position [186, 0]
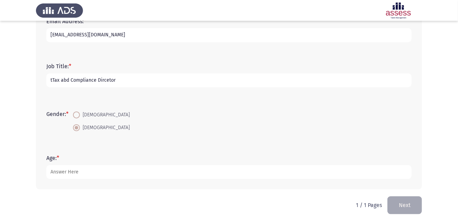
type input "tTax abd Compliance Dircetor"
type input "48"
click at [406, 203] on button "Next" at bounding box center [404, 205] width 35 height 18
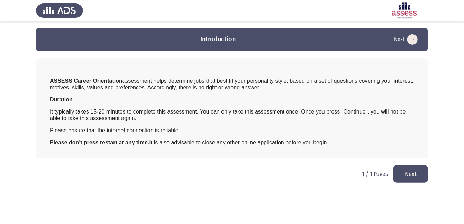
click at [417, 178] on button "Next" at bounding box center [410, 174] width 35 height 18
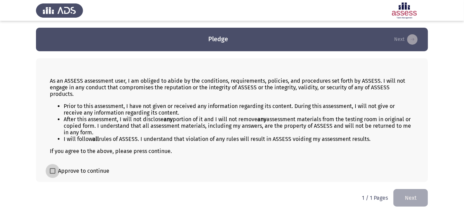
click at [53, 168] on span at bounding box center [53, 171] width 6 height 6
click at [53, 174] on input "Approve to continue" at bounding box center [52, 174] width 0 height 0
checkbox input "true"
click at [413, 189] on button "Next" at bounding box center [410, 198] width 35 height 18
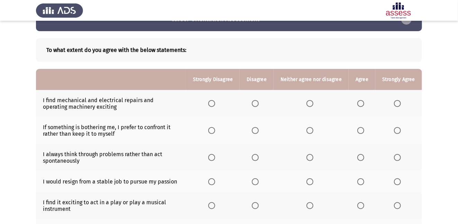
scroll to position [20, 0]
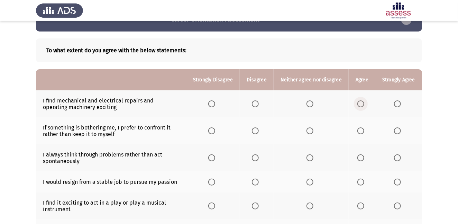
click at [361, 104] on span "Select an option" at bounding box center [361, 104] width 0 height 0
click at [361, 104] on input "Select an option" at bounding box center [360, 103] width 7 height 7
click at [312, 130] on span "Select an option" at bounding box center [309, 130] width 7 height 7
click at [312, 130] on input "Select an option" at bounding box center [309, 130] width 7 height 7
click at [361, 159] on span "Select an option" at bounding box center [360, 157] width 7 height 7
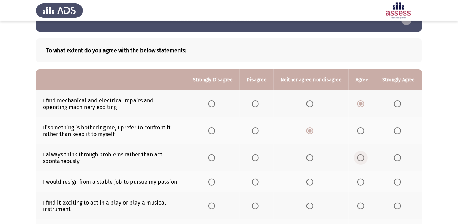
click at [361, 159] on input "Select an option" at bounding box center [360, 157] width 7 height 7
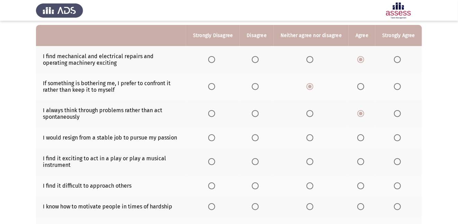
scroll to position [65, 0]
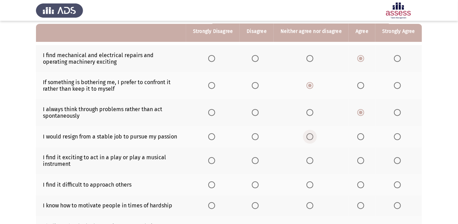
click at [311, 136] on span "Select an option" at bounding box center [309, 136] width 7 height 7
click at [311, 136] on input "Select an option" at bounding box center [309, 136] width 7 height 7
click at [259, 162] on span "Select an option" at bounding box center [255, 160] width 7 height 7
click at [259, 162] on input "Select an option" at bounding box center [255, 160] width 7 height 7
click at [257, 183] on span "Select an option" at bounding box center [255, 184] width 7 height 7
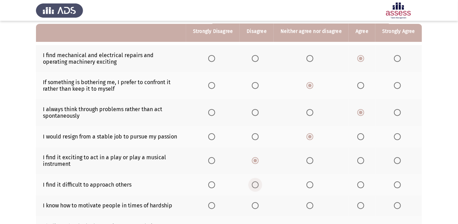
click at [257, 183] on input "Select an option" at bounding box center [255, 184] width 7 height 7
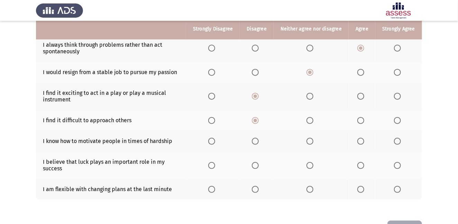
scroll to position [130, 0]
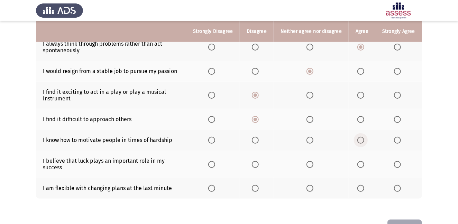
click at [361, 142] on span "Select an option" at bounding box center [360, 140] width 7 height 7
click at [361, 142] on input "Select an option" at bounding box center [360, 140] width 7 height 7
click at [362, 165] on span "Select an option" at bounding box center [360, 164] width 7 height 7
click at [362, 165] on input "Select an option" at bounding box center [360, 164] width 7 height 7
click at [361, 190] on span "Select an option" at bounding box center [360, 188] width 7 height 7
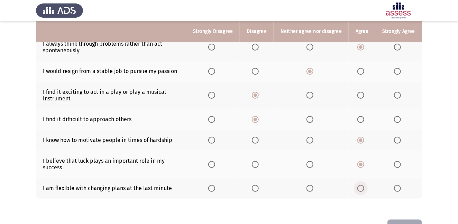
click at [361, 190] on input "Select an option" at bounding box center [360, 188] width 7 height 7
click at [396, 221] on button "Next" at bounding box center [404, 228] width 35 height 18
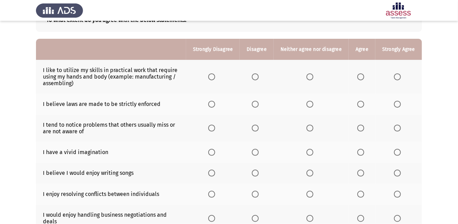
scroll to position [50, 0]
click at [361, 76] on span "Select an option" at bounding box center [360, 76] width 7 height 7
click at [361, 76] on input "Select an option" at bounding box center [360, 76] width 7 height 7
click at [362, 104] on span "Select an option" at bounding box center [360, 103] width 7 height 7
click at [362, 104] on input "Select an option" at bounding box center [360, 103] width 7 height 7
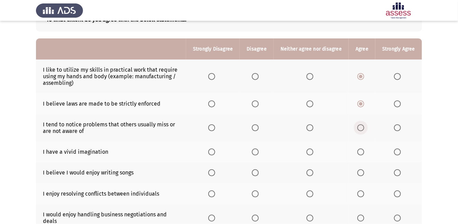
click at [362, 125] on span "Select an option" at bounding box center [360, 127] width 7 height 7
click at [362, 125] on input "Select an option" at bounding box center [360, 127] width 7 height 7
click at [363, 152] on span "Select an option" at bounding box center [360, 151] width 7 height 7
click at [363, 152] on input "Select an option" at bounding box center [360, 151] width 7 height 7
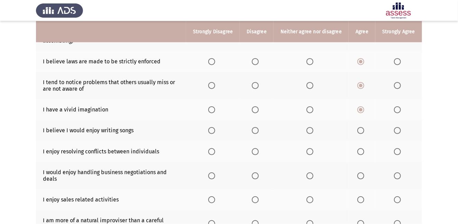
scroll to position [93, 0]
click at [257, 130] on span "Select an option" at bounding box center [255, 130] width 7 height 7
click at [257, 130] on input "Select an option" at bounding box center [255, 130] width 7 height 7
click at [360, 149] on span "Select an option" at bounding box center [360, 151] width 7 height 7
click at [360, 149] on input "Select an option" at bounding box center [360, 151] width 7 height 7
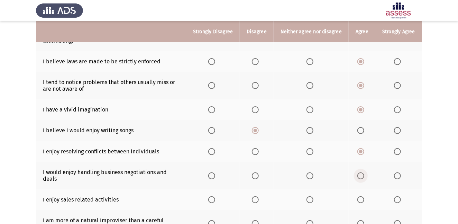
click at [362, 174] on span "Select an option" at bounding box center [360, 175] width 7 height 7
click at [362, 174] on input "Select an option" at bounding box center [360, 175] width 7 height 7
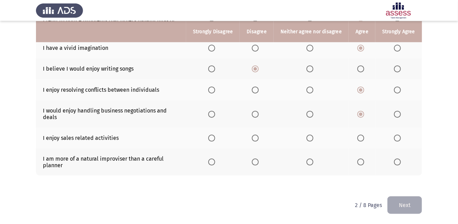
scroll to position [155, 0]
click at [358, 138] on span "Select an option" at bounding box center [360, 138] width 7 height 7
click at [358, 138] on input "Select an option" at bounding box center [360, 138] width 7 height 7
click at [255, 166] on th at bounding box center [257, 161] width 34 height 27
click at [259, 160] on span "Select an option" at bounding box center [255, 161] width 7 height 7
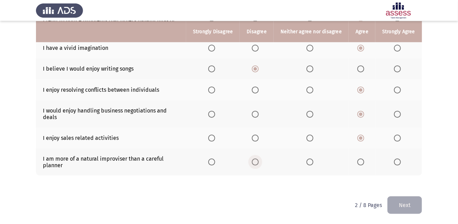
click at [259, 160] on input "Select an option" at bounding box center [255, 161] width 7 height 7
click at [405, 202] on button "Next" at bounding box center [404, 205] width 35 height 18
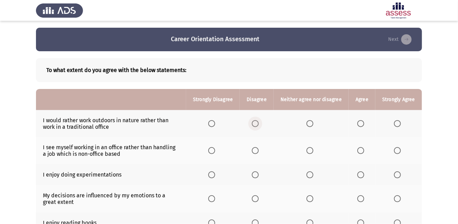
click at [258, 123] on span "Select an option" at bounding box center [255, 123] width 7 height 7
click at [258, 123] on input "Select an option" at bounding box center [255, 123] width 7 height 7
click at [361, 148] on span "Select an option" at bounding box center [360, 150] width 7 height 7
click at [361, 148] on input "Select an option" at bounding box center [360, 150] width 7 height 7
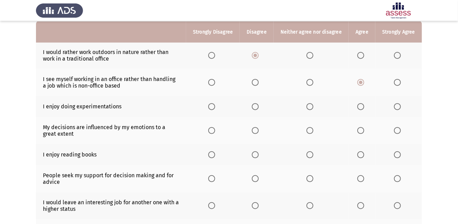
scroll to position [69, 0]
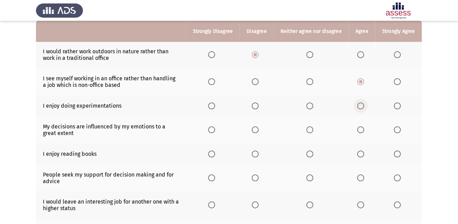
click at [361, 107] on span "Select an option" at bounding box center [360, 105] width 7 height 7
click at [361, 107] on input "Select an option" at bounding box center [360, 105] width 7 height 7
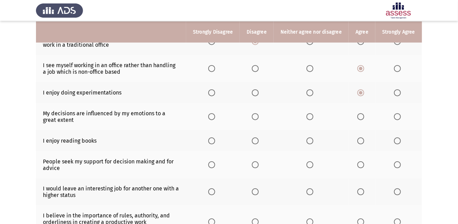
scroll to position [83, 0]
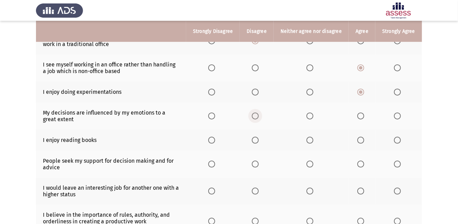
click at [257, 114] on span "Select an option" at bounding box center [255, 115] width 7 height 7
click at [257, 114] on input "Select an option" at bounding box center [255, 115] width 7 height 7
click at [258, 139] on span "Select an option" at bounding box center [255, 140] width 7 height 7
click at [258, 139] on input "Select an option" at bounding box center [255, 140] width 7 height 7
click at [362, 162] on span "Select an option" at bounding box center [360, 163] width 7 height 7
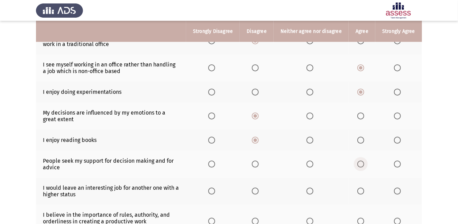
click at [362, 162] on input "Select an option" at bounding box center [360, 163] width 7 height 7
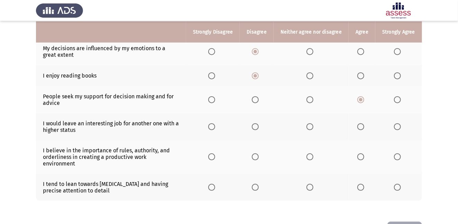
scroll to position [148, 0]
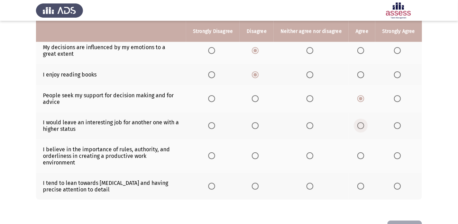
click at [362, 125] on span "Select an option" at bounding box center [360, 125] width 7 height 7
click at [362, 125] on input "Select an option" at bounding box center [360, 125] width 7 height 7
click at [361, 153] on span "Select an option" at bounding box center [360, 155] width 7 height 7
click at [361, 153] on input "Select an option" at bounding box center [360, 155] width 7 height 7
click at [397, 183] on span "Select an option" at bounding box center [397, 186] width 7 height 7
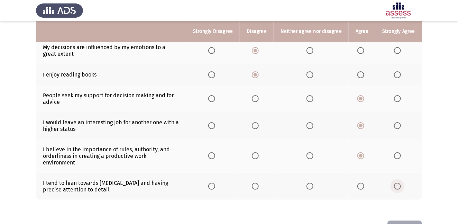
click at [397, 183] on input "Select an option" at bounding box center [397, 186] width 7 height 7
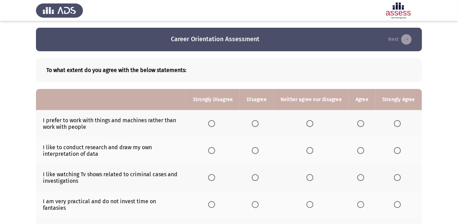
click at [258, 121] on span "Select an option" at bounding box center [255, 123] width 7 height 7
click at [258, 121] on input "Select an option" at bounding box center [255, 123] width 7 height 7
click at [311, 151] on span "Select an option" at bounding box center [309, 150] width 7 height 7
click at [311, 151] on input "Select an option" at bounding box center [309, 150] width 7 height 7
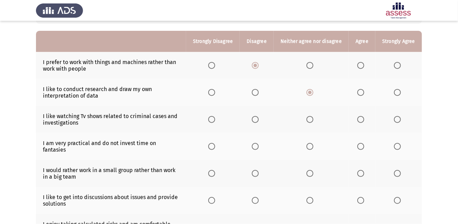
scroll to position [58, 0]
click at [312, 118] on span "Select an option" at bounding box center [309, 119] width 7 height 7
click at [312, 118] on input "Select an option" at bounding box center [309, 119] width 7 height 7
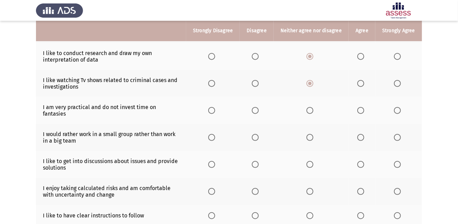
scroll to position [97, 0]
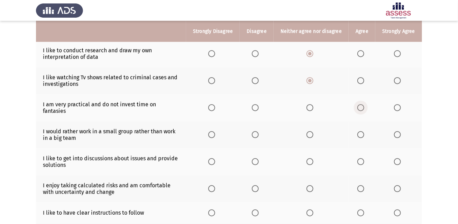
click at [360, 104] on span "Select an option" at bounding box center [360, 107] width 7 height 7
click at [360, 104] on input "Select an option" at bounding box center [360, 107] width 7 height 7
click at [257, 131] on span "Select an option" at bounding box center [255, 134] width 7 height 7
click at [257, 131] on input "Select an option" at bounding box center [255, 134] width 7 height 7
click at [363, 158] on span "Select an option" at bounding box center [360, 161] width 7 height 7
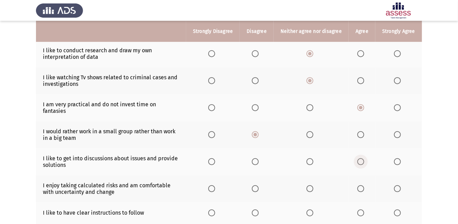
click at [363, 158] on input "Select an option" at bounding box center [360, 161] width 7 height 7
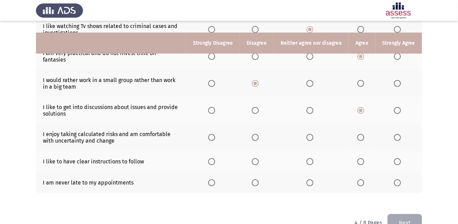
scroll to position [160, 0]
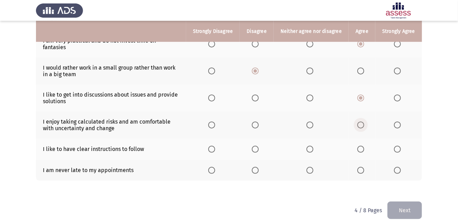
click at [362, 121] on span "Select an option" at bounding box center [360, 124] width 7 height 7
click at [362, 121] on input "Select an option" at bounding box center [360, 124] width 7 height 7
click at [360, 146] on span "Select an option" at bounding box center [360, 149] width 7 height 7
click at [360, 146] on input "Select an option" at bounding box center [360, 149] width 7 height 7
click at [361, 167] on span "Select an option" at bounding box center [360, 170] width 7 height 7
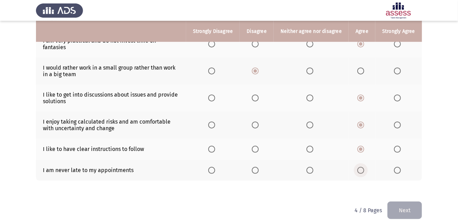
click at [361, 167] on input "Select an option" at bounding box center [360, 170] width 7 height 7
click at [401, 146] on label "Select an option" at bounding box center [399, 149] width 10 height 7
click at [401, 146] on input "Select an option" at bounding box center [397, 149] width 7 height 7
click at [406, 204] on button "Next" at bounding box center [404, 210] width 35 height 18
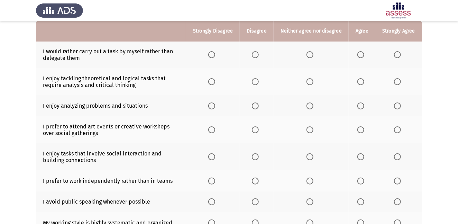
scroll to position [70, 0]
click at [361, 54] on span "Select an option" at bounding box center [360, 53] width 7 height 7
click at [361, 54] on input "Select an option" at bounding box center [360, 53] width 7 height 7
click at [362, 81] on span "Select an option" at bounding box center [360, 80] width 7 height 7
click at [362, 81] on input "Select an option" at bounding box center [360, 80] width 7 height 7
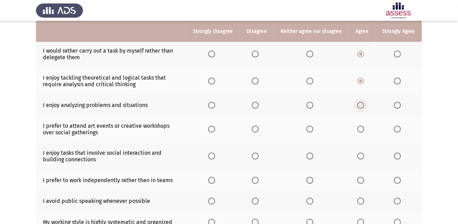
click at [362, 105] on span "Select an option" at bounding box center [360, 105] width 7 height 7
click at [362, 105] on input "Select an option" at bounding box center [360, 105] width 7 height 7
click at [311, 131] on span "Select an option" at bounding box center [309, 129] width 7 height 7
click at [311, 131] on input "Select an option" at bounding box center [309, 129] width 7 height 7
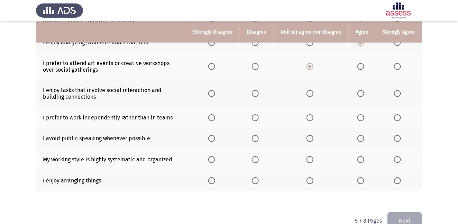
scroll to position [133, 0]
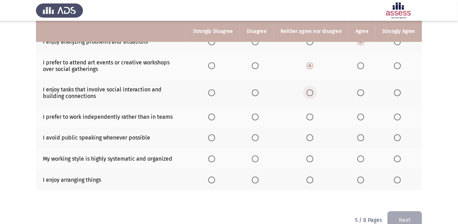
click at [311, 94] on span "Select an option" at bounding box center [309, 92] width 7 height 7
click at [311, 94] on input "Select an option" at bounding box center [309, 92] width 7 height 7
click at [312, 116] on span "Select an option" at bounding box center [309, 116] width 7 height 7
click at [312, 116] on input "Select an option" at bounding box center [309, 116] width 7 height 7
click at [259, 137] on span "Select an option" at bounding box center [255, 137] width 7 height 7
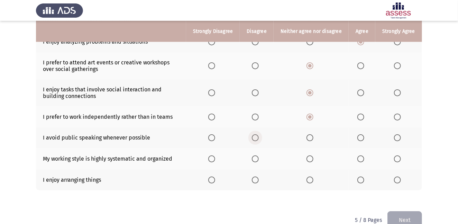
click at [259, 137] on input "Select an option" at bounding box center [255, 137] width 7 height 7
click at [398, 156] on span "Select an option" at bounding box center [397, 158] width 7 height 7
click at [398, 156] on input "Select an option" at bounding box center [397, 158] width 7 height 7
click at [398, 156] on span "Select an option" at bounding box center [397, 158] width 7 height 7
click at [398, 156] on input "Select an option" at bounding box center [397, 158] width 7 height 7
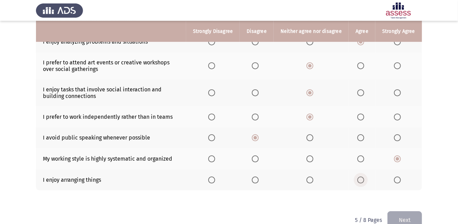
click at [363, 181] on span "Select an option" at bounding box center [360, 179] width 7 height 7
click at [363, 181] on input "Select an option" at bounding box center [360, 179] width 7 height 7
click at [408, 217] on button "Next" at bounding box center [404, 220] width 35 height 18
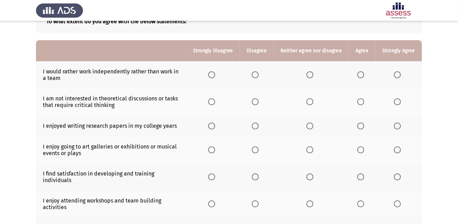
scroll to position [49, 0]
click at [258, 73] on span "Select an option" at bounding box center [255, 74] width 7 height 7
click at [258, 73] on input "Select an option" at bounding box center [255, 74] width 7 height 7
click at [259, 104] on span "Select an option" at bounding box center [255, 101] width 7 height 7
click at [259, 104] on input "Select an option" at bounding box center [255, 101] width 7 height 7
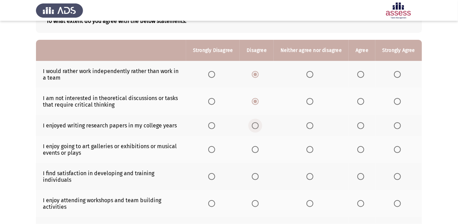
click at [259, 124] on span "Select an option" at bounding box center [255, 125] width 7 height 7
click at [259, 124] on input "Select an option" at bounding box center [255, 125] width 7 height 7
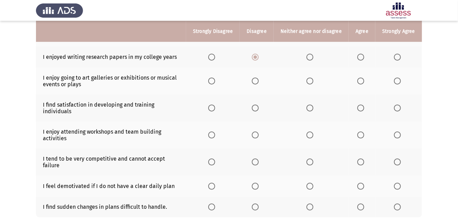
scroll to position [118, 0]
click at [257, 82] on span "Select an option" at bounding box center [255, 80] width 7 height 7
click at [257, 82] on input "Select an option" at bounding box center [255, 80] width 7 height 7
click at [363, 107] on span "Select an option" at bounding box center [360, 107] width 7 height 7
click at [363, 107] on input "Select an option" at bounding box center [360, 107] width 7 height 7
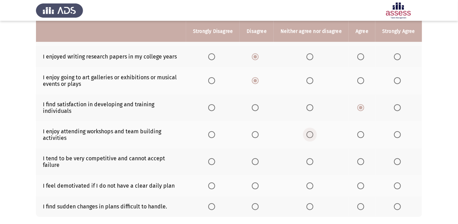
click at [312, 136] on span "Select an option" at bounding box center [309, 134] width 7 height 7
click at [312, 136] on input "Select an option" at bounding box center [309, 134] width 7 height 7
click at [362, 158] on span "Select an option" at bounding box center [360, 161] width 7 height 7
click at [362, 158] on input "Select an option" at bounding box center [360, 161] width 7 height 7
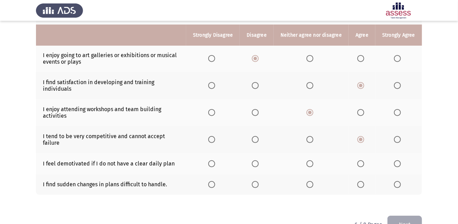
scroll to position [154, 0]
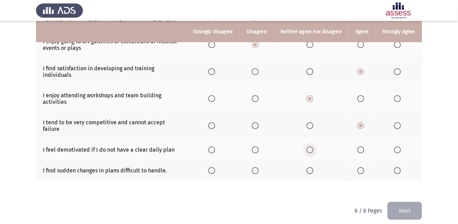
click at [313, 146] on span "Select an option" at bounding box center [309, 149] width 7 height 7
click at [313, 146] on input "Select an option" at bounding box center [309, 149] width 7 height 7
click at [256, 167] on span "Select an option" at bounding box center [255, 170] width 7 height 7
click at [256, 167] on input "Select an option" at bounding box center [255, 170] width 7 height 7
click at [400, 205] on button "Next" at bounding box center [404, 211] width 35 height 18
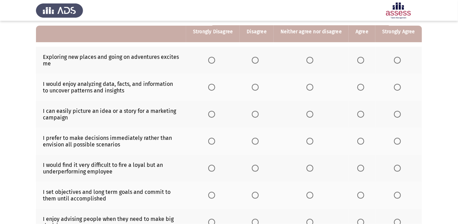
scroll to position [64, 0]
click at [362, 61] on span "Select an option" at bounding box center [360, 59] width 7 height 7
click at [362, 61] on input "Select an option" at bounding box center [360, 59] width 7 height 7
click at [362, 61] on span "Select an option" at bounding box center [360, 59] width 3 height 3
click at [362, 61] on input "Select an option" at bounding box center [360, 59] width 7 height 7
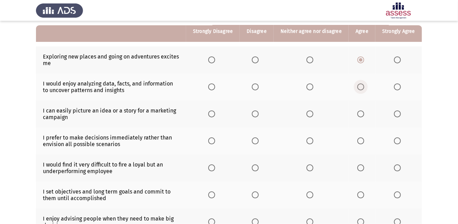
click at [361, 87] on span "Select an option" at bounding box center [360, 86] width 7 height 7
click at [361, 87] on input "Select an option" at bounding box center [360, 86] width 7 height 7
click at [364, 109] on th at bounding box center [362, 113] width 27 height 27
click at [361, 116] on span "Select an option" at bounding box center [360, 113] width 7 height 7
click at [361, 116] on input "Select an option" at bounding box center [360, 113] width 7 height 7
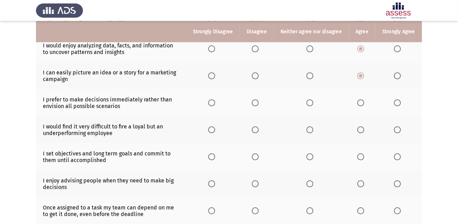
scroll to position [102, 0]
click at [256, 103] on span "Select an option" at bounding box center [255, 102] width 7 height 7
click at [256, 103] on input "Select an option" at bounding box center [255, 102] width 7 height 7
click at [359, 130] on span "Select an option" at bounding box center [360, 129] width 7 height 7
click at [359, 130] on input "Select an option" at bounding box center [360, 129] width 7 height 7
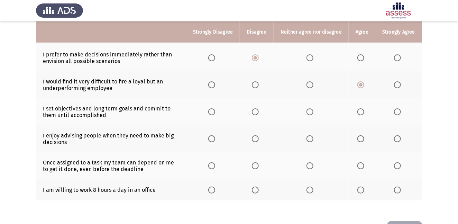
scroll to position [147, 0]
click at [359, 112] on span "Select an option" at bounding box center [360, 111] width 7 height 7
click at [359, 112] on input "Select an option" at bounding box center [360, 111] width 7 height 7
click at [398, 138] on span "Select an option" at bounding box center [397, 138] width 7 height 7
click at [398, 138] on input "Select an option" at bounding box center [397, 138] width 7 height 7
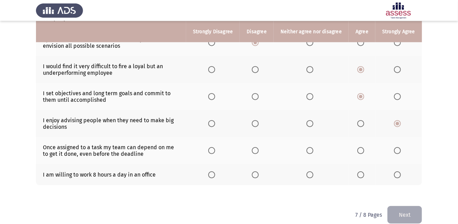
scroll to position [163, 0]
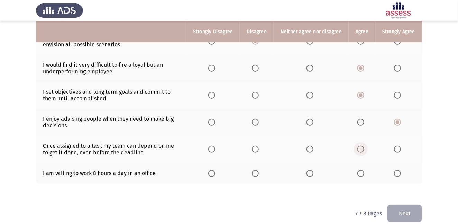
click at [361, 150] on span "Select an option" at bounding box center [360, 149] width 7 height 7
click at [361, 150] on input "Select an option" at bounding box center [360, 149] width 7 height 7
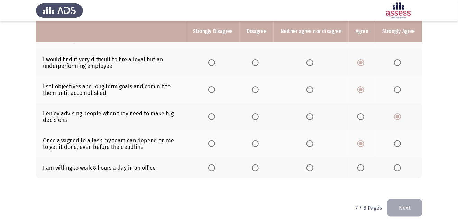
scroll to position [169, 0]
click at [361, 165] on span "Select an option" at bounding box center [360, 167] width 7 height 7
click at [361, 165] on input "Select an option" at bounding box center [360, 167] width 7 height 7
click at [405, 210] on button "Next" at bounding box center [404, 208] width 35 height 18
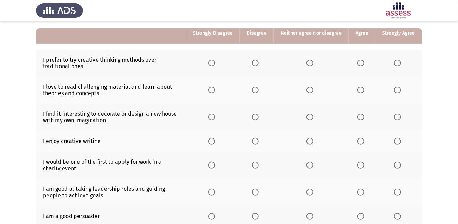
scroll to position [62, 0]
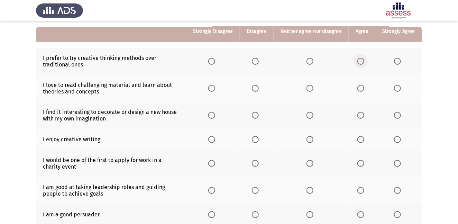
click at [361, 61] on span "Select an option" at bounding box center [360, 61] width 7 height 7
click at [361, 61] on input "Select an option" at bounding box center [360, 61] width 7 height 7
click at [360, 88] on span "Select an option" at bounding box center [360, 88] width 7 height 7
click at [360, 88] on input "Select an option" at bounding box center [360, 88] width 7 height 7
click at [361, 115] on span "Select an option" at bounding box center [360, 115] width 7 height 7
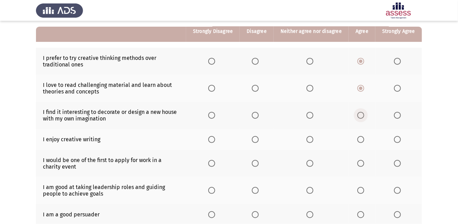
click at [361, 115] on input "Select an option" at bounding box center [360, 115] width 7 height 7
click at [311, 139] on span "Select an option" at bounding box center [309, 139] width 7 height 7
click at [311, 139] on input "Select an option" at bounding box center [309, 139] width 7 height 7
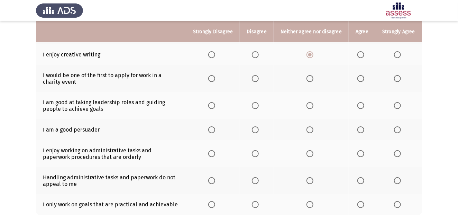
scroll to position [147, 0]
click at [259, 55] on span "Select an option" at bounding box center [255, 54] width 7 height 7
click at [259, 55] on input "Select an option" at bounding box center [255, 54] width 7 height 7
click at [362, 76] on span "Select an option" at bounding box center [360, 78] width 7 height 7
click at [362, 76] on input "Select an option" at bounding box center [360, 78] width 7 height 7
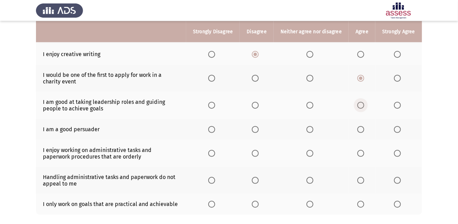
click at [362, 105] on span "Select an option" at bounding box center [360, 105] width 7 height 7
click at [362, 105] on input "Select an option" at bounding box center [360, 105] width 7 height 7
click at [311, 128] on span "Select an option" at bounding box center [309, 129] width 7 height 7
click at [311, 128] on input "Select an option" at bounding box center [309, 129] width 7 height 7
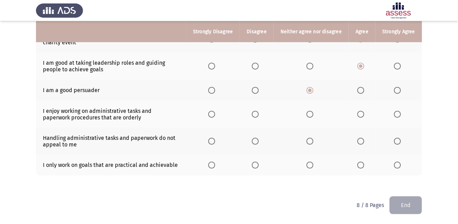
scroll to position [187, 0]
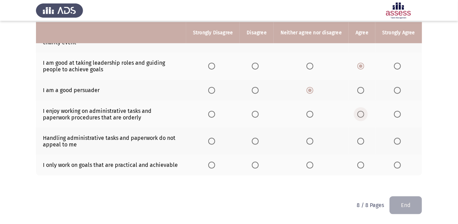
click at [361, 111] on span "Select an option" at bounding box center [360, 114] width 7 height 7
click at [361, 111] on input "Select an option" at bounding box center [360, 114] width 7 height 7
click at [363, 140] on span "Select an option" at bounding box center [360, 141] width 7 height 7
click at [363, 140] on input "Select an option" at bounding box center [360, 141] width 7 height 7
click at [362, 167] on span "Select an option" at bounding box center [360, 165] width 7 height 7
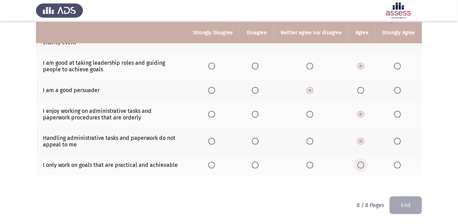
click at [362, 167] on input "Select an option" at bounding box center [360, 165] width 7 height 7
click at [404, 205] on button "End" at bounding box center [405, 205] width 33 height 18
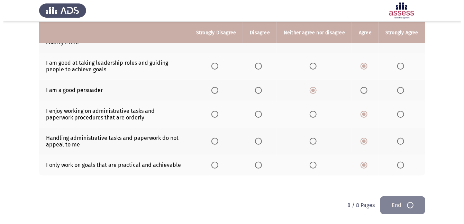
scroll to position [0, 0]
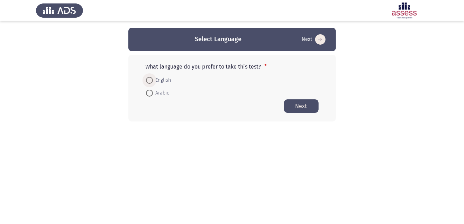
click at [149, 80] on span at bounding box center [149, 80] width 7 height 7
click at [149, 80] on input "English" at bounding box center [149, 80] width 7 height 7
radio input "true"
click at [295, 102] on button "Next" at bounding box center [301, 105] width 35 height 13
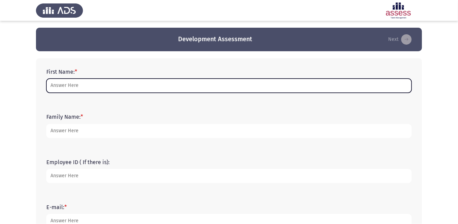
click at [121, 84] on input "First Name: *" at bounding box center [228, 86] width 365 height 14
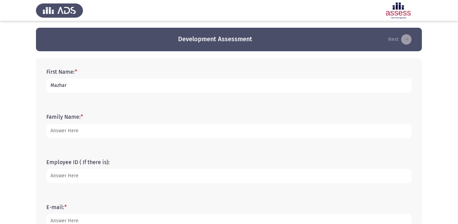
type input "Mazhar"
type input "[PERSON_NAME]"
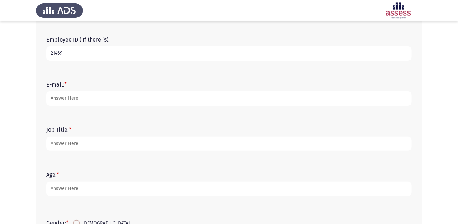
scroll to position [123, 0]
type input "21469"
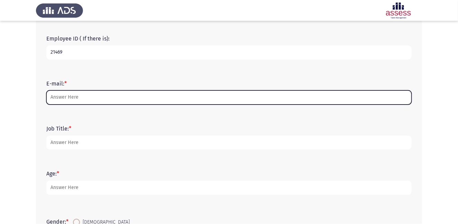
click at [85, 97] on input "E-mail: *" at bounding box center [228, 97] width 365 height 14
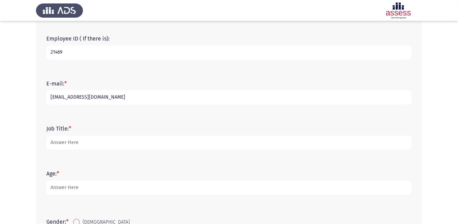
type input "[EMAIL_ADDRESS][DOMAIN_NAME]"
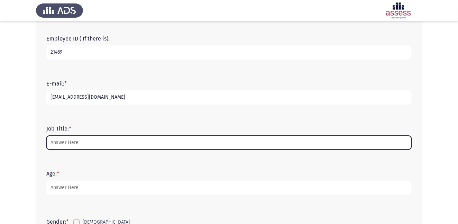
click at [64, 141] on input "Job Title: *" at bounding box center [228, 143] width 365 height 14
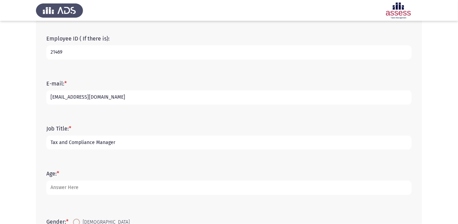
type input "Tax and Compliance Manager"
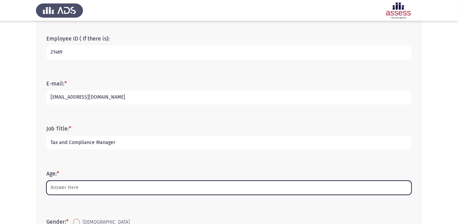
click at [86, 189] on input "Age: *" at bounding box center [228, 188] width 365 height 14
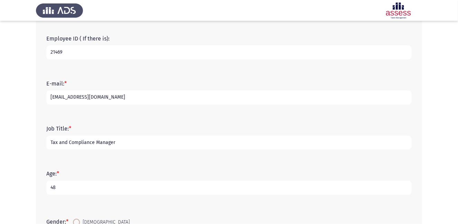
scroll to position [186, 0]
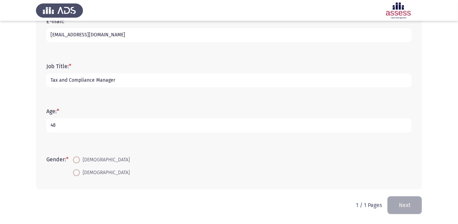
type input "48"
click at [76, 160] on span at bounding box center [76, 159] width 7 height 7
click at [76, 160] on input "[DEMOGRAPHIC_DATA]" at bounding box center [76, 159] width 7 height 7
radio input "true"
click at [409, 201] on button "Next" at bounding box center [404, 205] width 35 height 18
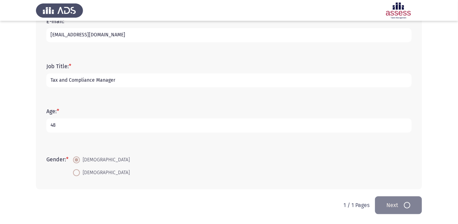
scroll to position [0, 0]
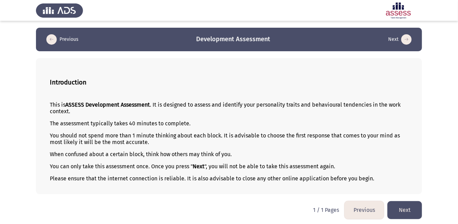
click at [407, 202] on html "Previous Development Assessment Next Introduction This is ASSESS Development As…" at bounding box center [229, 113] width 458 height 226
